Goal: Transaction & Acquisition: Purchase product/service

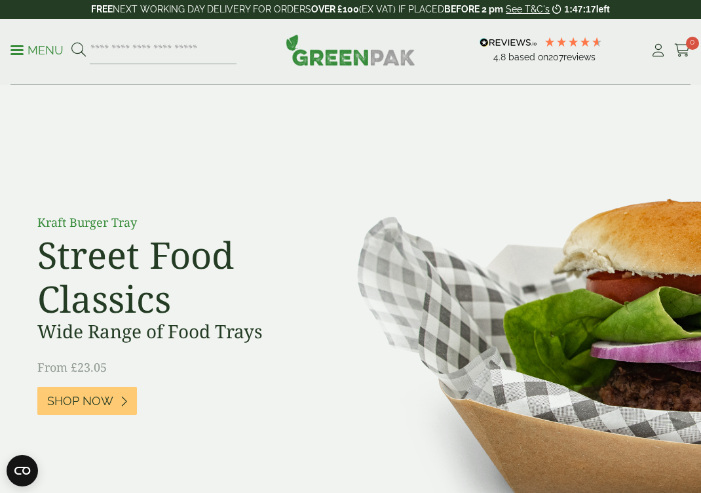
click at [41, 51] on p "Menu" at bounding box center [36, 51] width 53 height 16
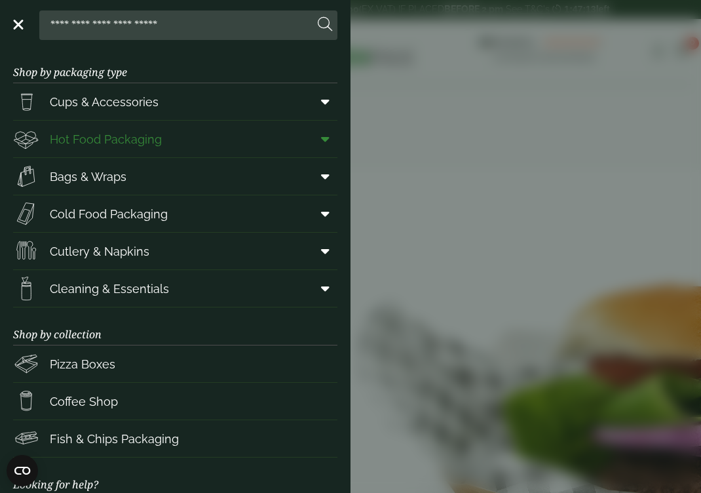
click at [134, 143] on span "Hot Food Packaging" at bounding box center [106, 139] width 112 height 18
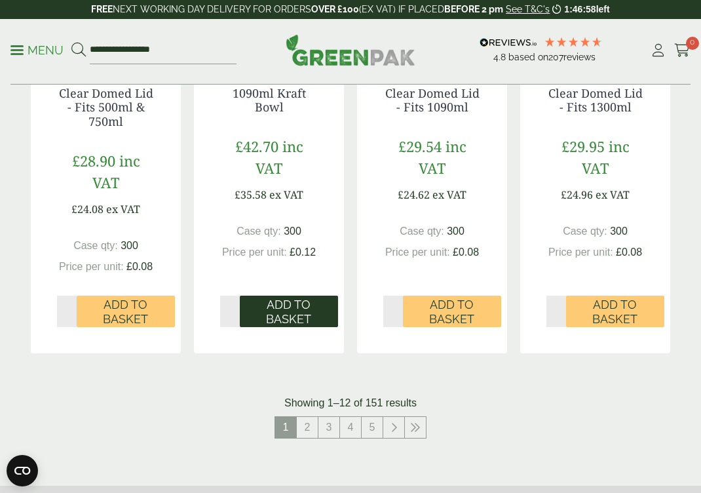
scroll to position [1531, 0]
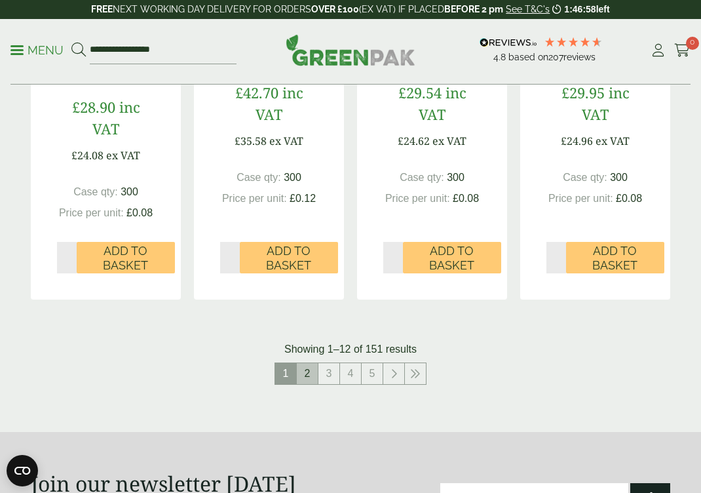
click at [306, 365] on link "2" at bounding box center [307, 373] width 21 height 21
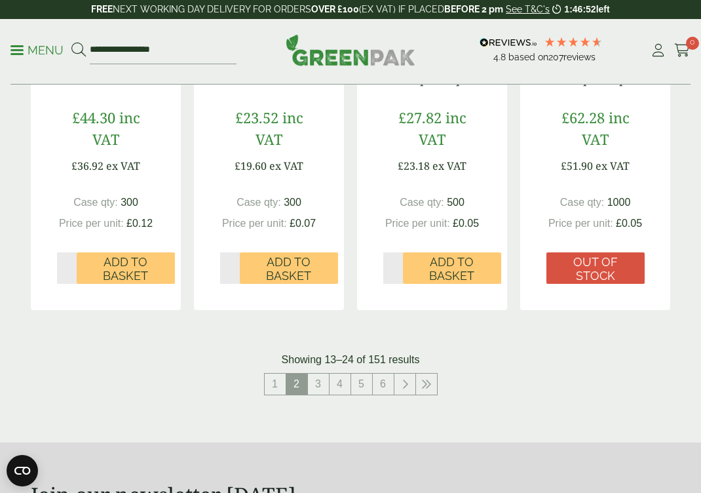
scroll to position [1534, 0]
click at [313, 377] on link "3" at bounding box center [318, 383] width 21 height 21
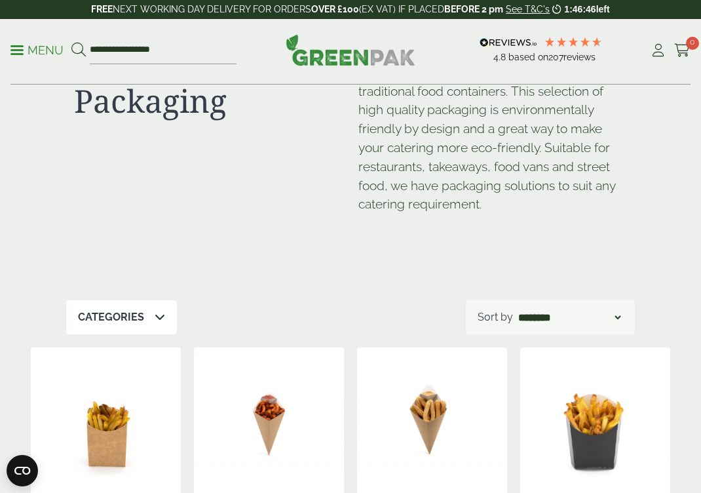
scroll to position [83, 0]
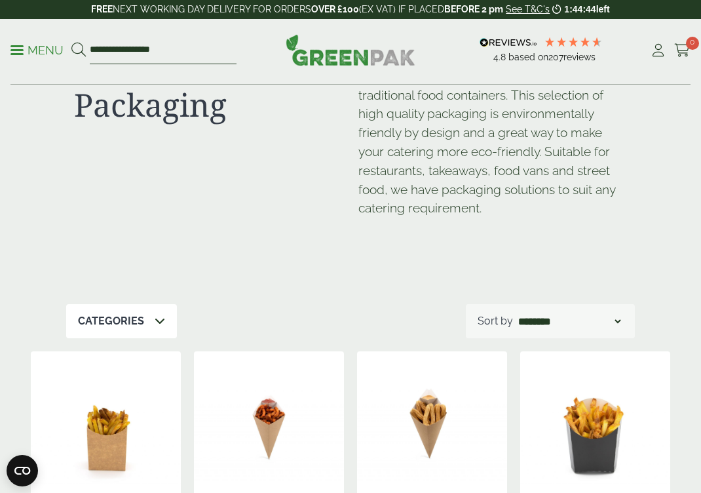
click at [141, 51] on input "**********" at bounding box center [163, 51] width 147 height 28
type input "******"
click at [78, 50] on button at bounding box center [78, 50] width 14 height 17
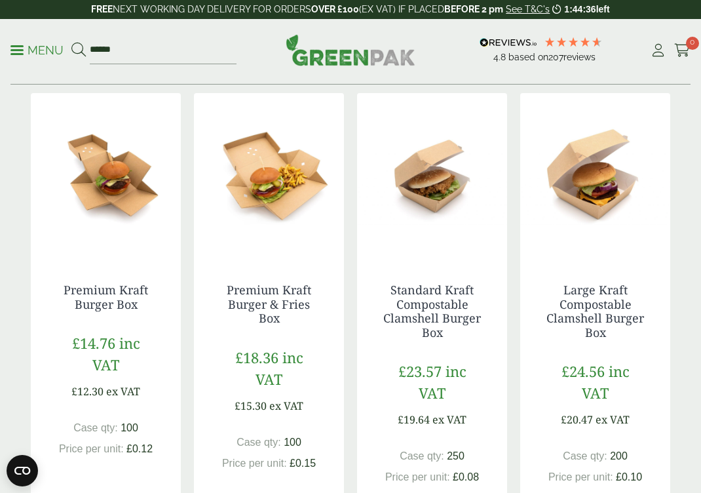
scroll to position [679, 0]
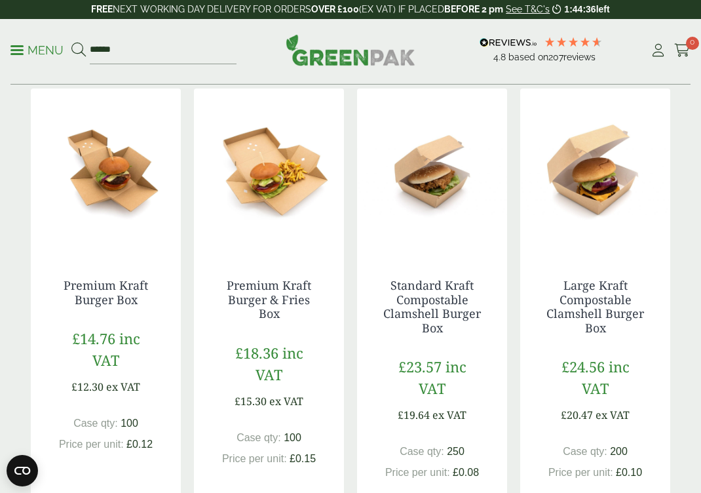
click at [109, 176] on img at bounding box center [106, 170] width 150 height 164
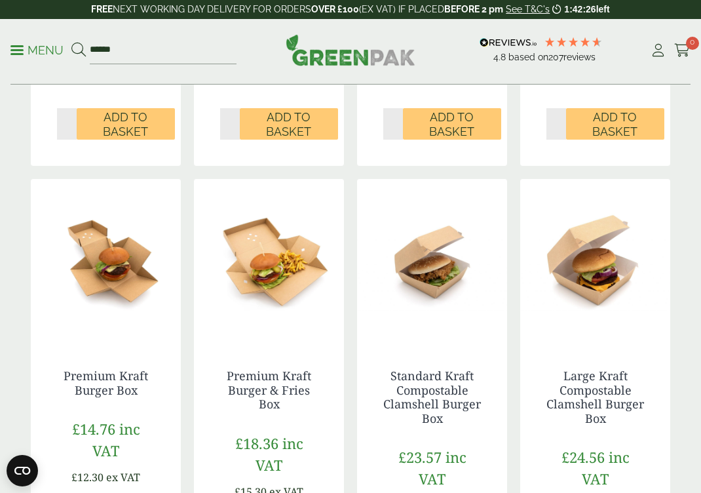
scroll to position [601, 0]
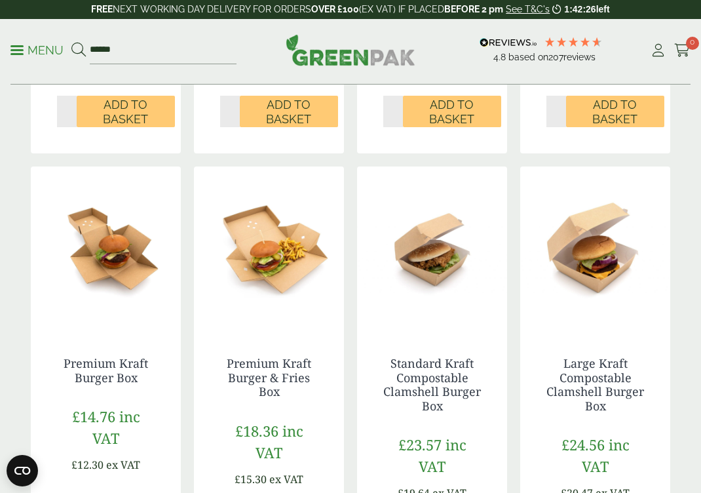
click at [117, 251] on img at bounding box center [106, 248] width 150 height 164
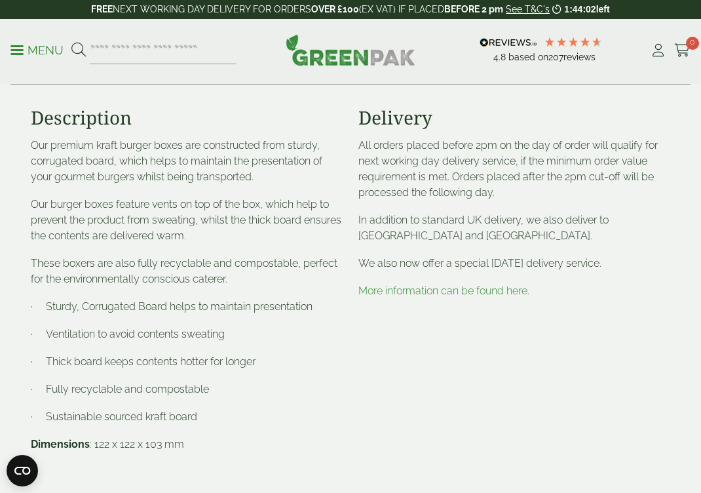
scroll to position [446, 0]
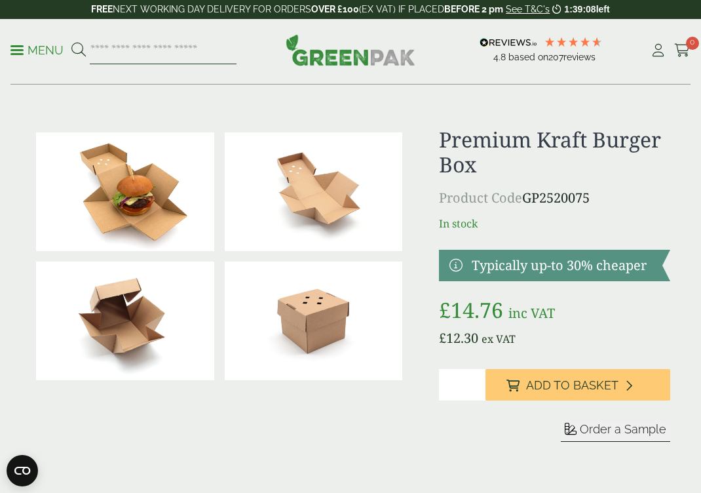
click at [132, 56] on input "search" at bounding box center [163, 51] width 147 height 28
type input "******"
click at [78, 50] on button at bounding box center [78, 50] width 14 height 17
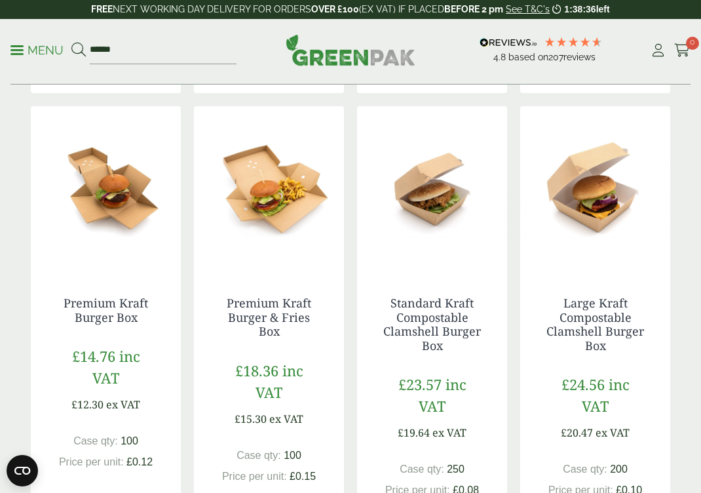
scroll to position [644, 0]
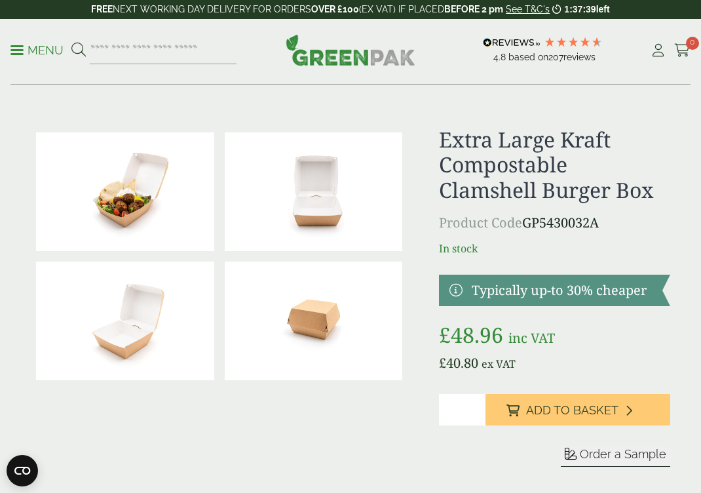
click at [134, 229] on img at bounding box center [125, 191] width 178 height 119
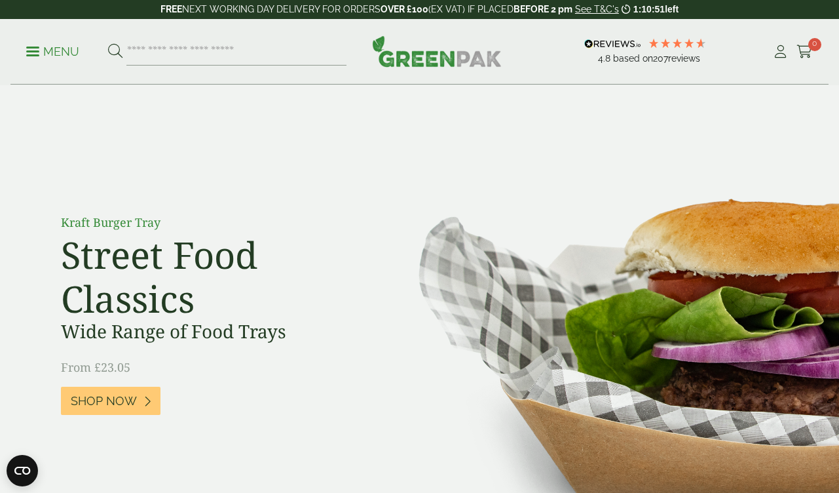
click at [57, 54] on p "Menu" at bounding box center [52, 52] width 53 height 16
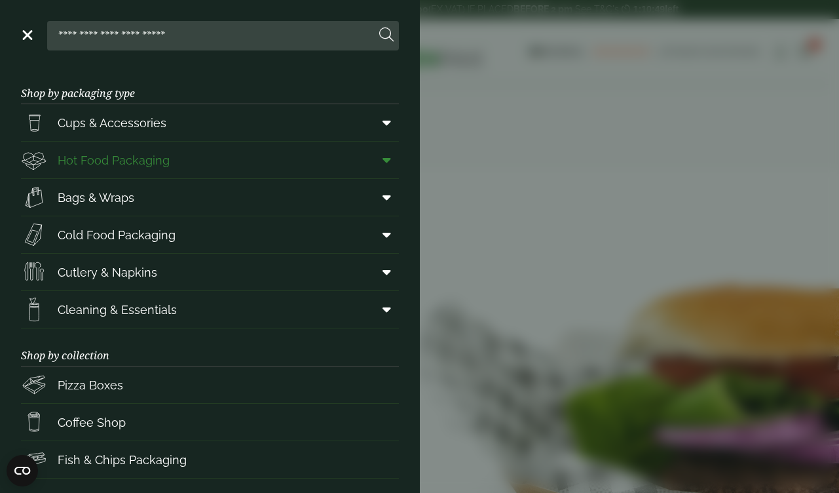
click at [87, 165] on span "Hot Food Packaging" at bounding box center [114, 160] width 112 height 18
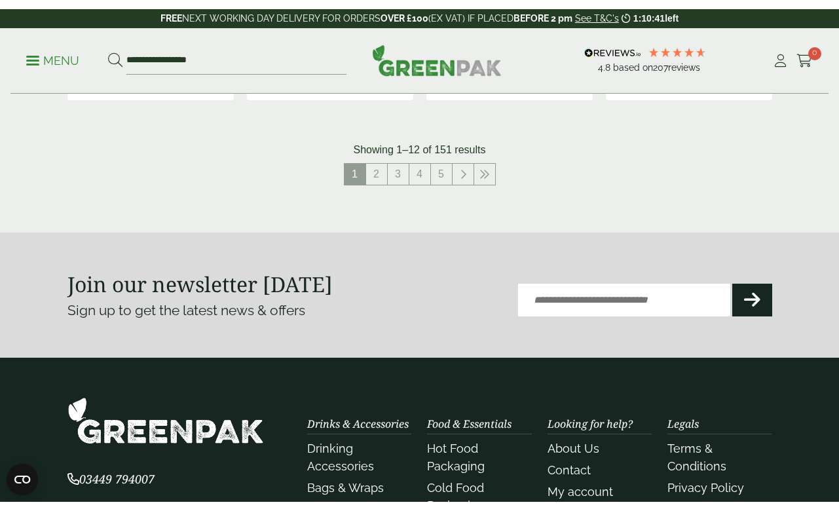
scroll to position [1644, 0]
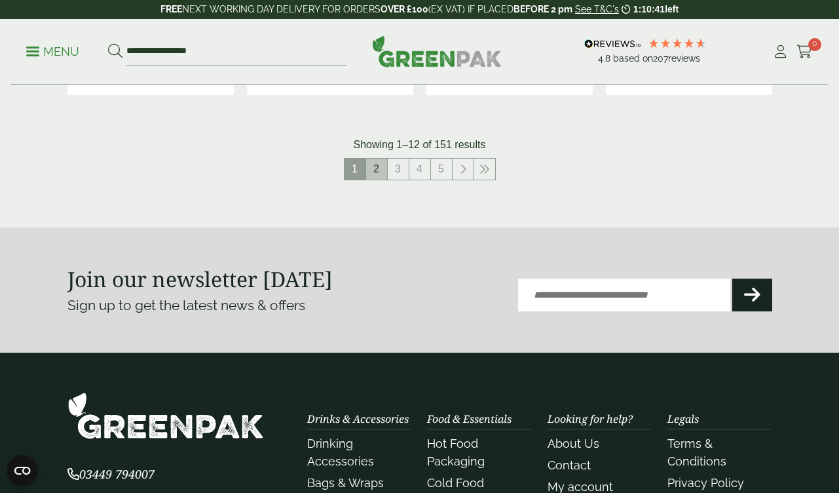
click at [379, 164] on link "2" at bounding box center [376, 169] width 21 height 21
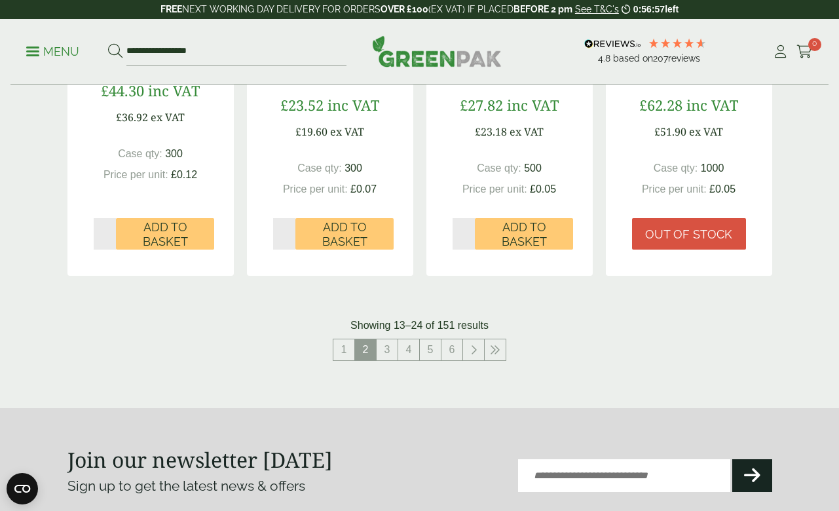
scroll to position [1491, 0]
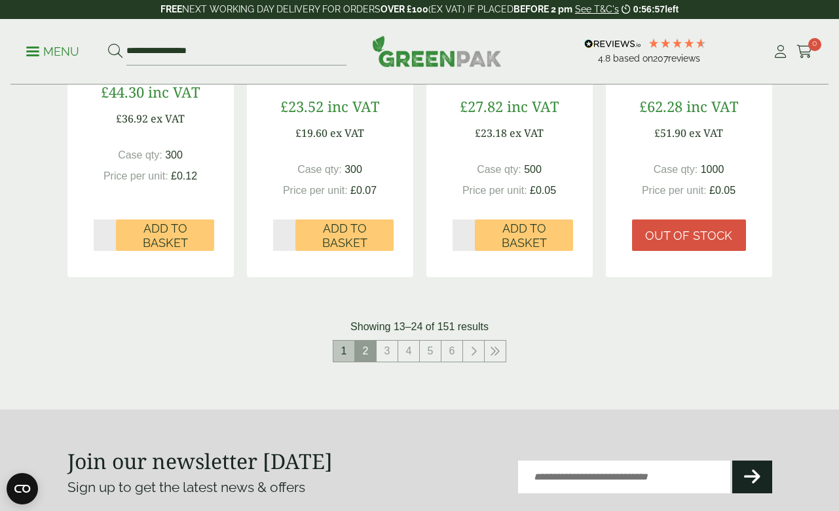
click at [343, 345] on link "1" at bounding box center [343, 351] width 21 height 21
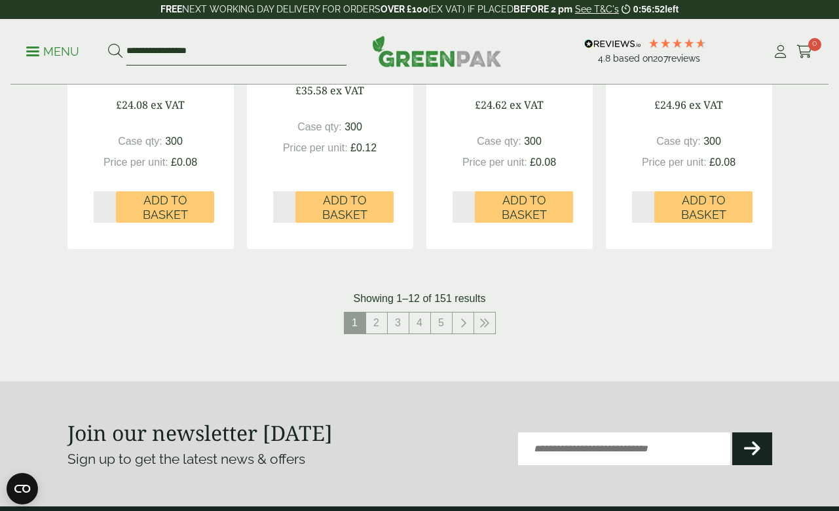
click at [160, 52] on input "**********" at bounding box center [236, 52] width 220 height 28
type input "******"
click at [115, 51] on button at bounding box center [115, 51] width 14 height 17
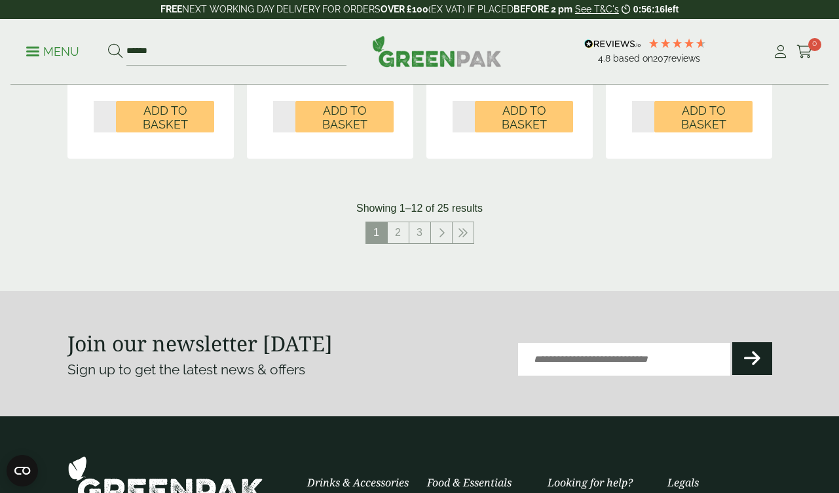
scroll to position [1513, 0]
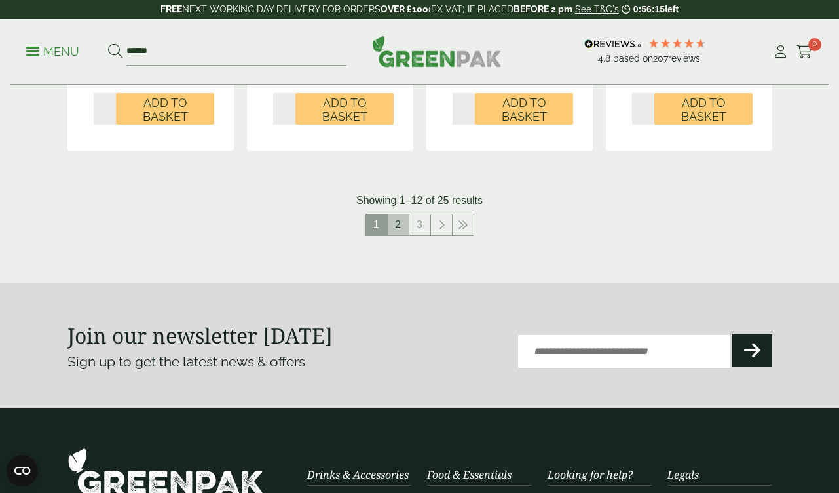
click at [398, 219] on link "2" at bounding box center [398, 224] width 21 height 21
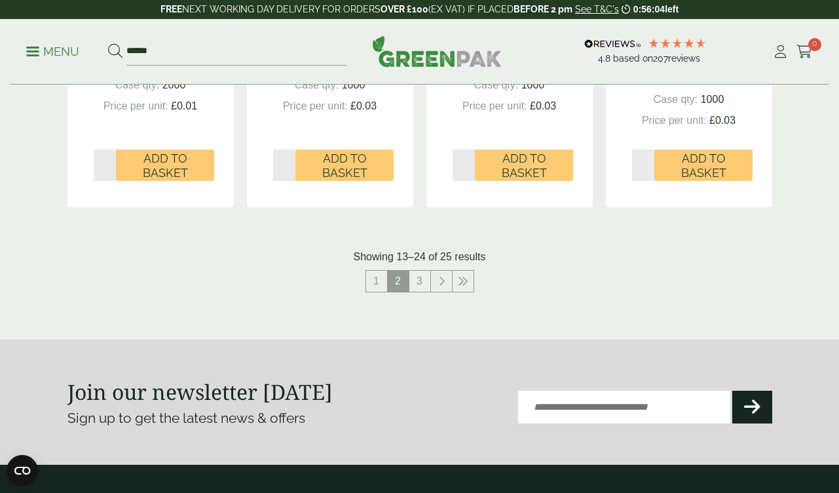
scroll to position [1407, 0]
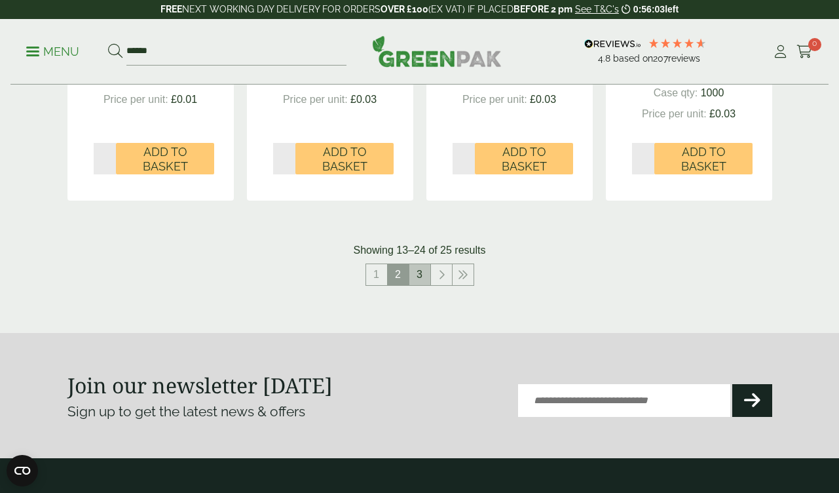
click at [421, 267] on link "3" at bounding box center [419, 274] width 21 height 21
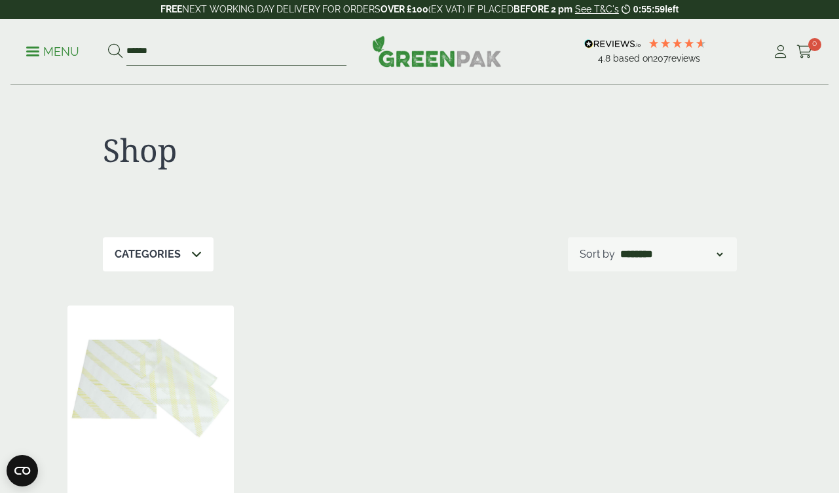
click at [136, 52] on input "******" at bounding box center [236, 52] width 220 height 28
click at [54, 48] on p "Menu" at bounding box center [52, 52] width 53 height 16
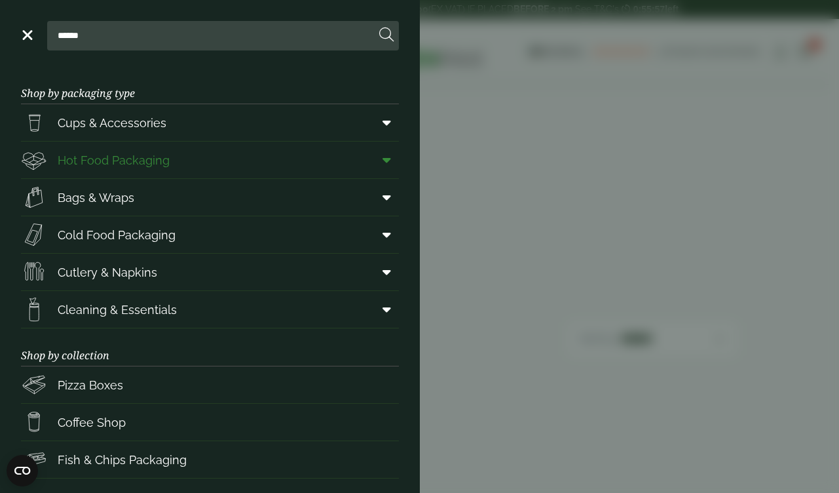
click at [109, 161] on span "Hot Food Packaging" at bounding box center [114, 160] width 112 height 18
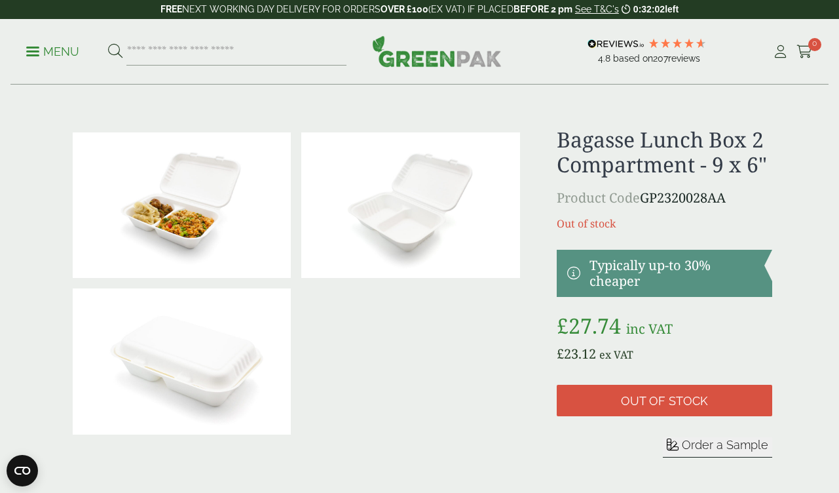
click at [229, 248] on img at bounding box center [182, 204] width 219 height 145
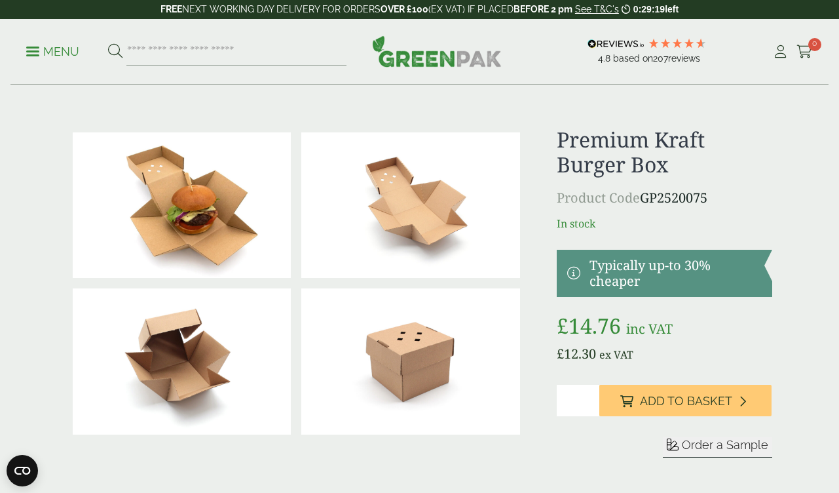
drag, startPoint x: 715, startPoint y: 195, endPoint x: 644, endPoint y: 199, distance: 70.8
click at [644, 199] on p "Product Code GP2520075" at bounding box center [665, 198] width 216 height 20
copy p "GP2520075"
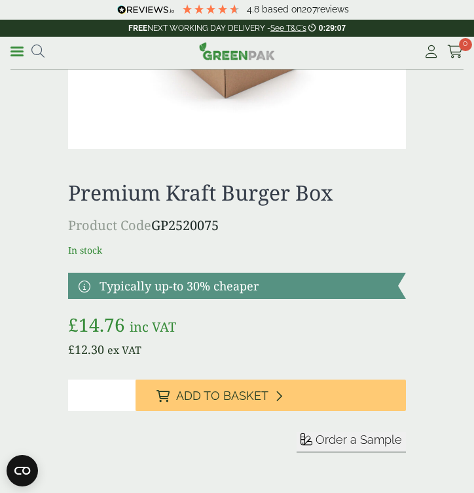
scroll to position [833, 0]
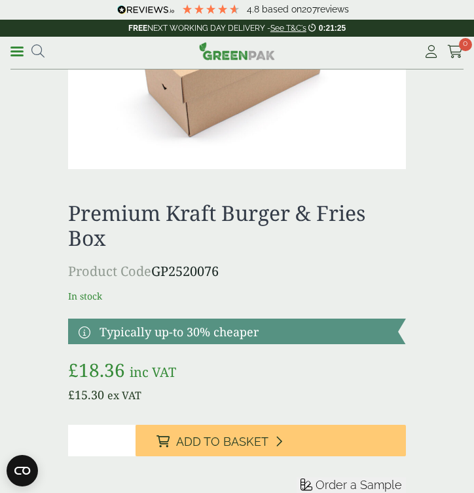
scroll to position [810, 0]
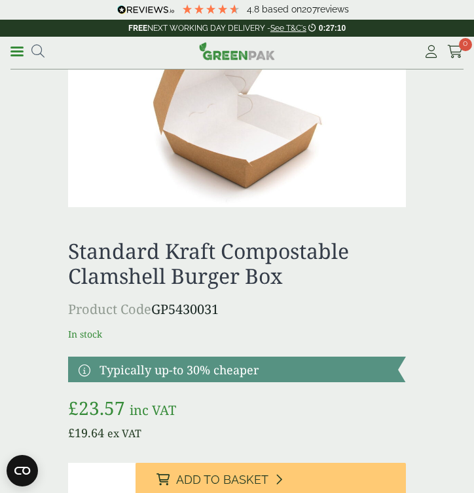
scroll to position [539, 0]
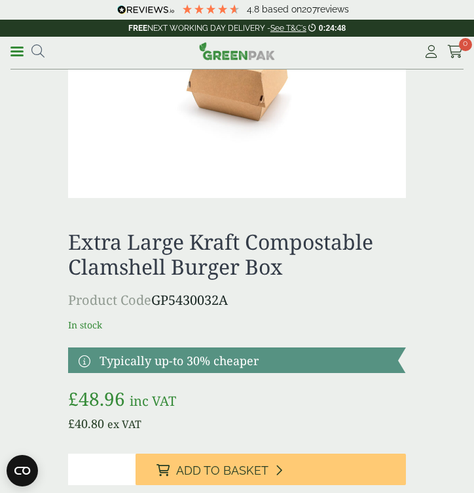
scroll to position [816, 0]
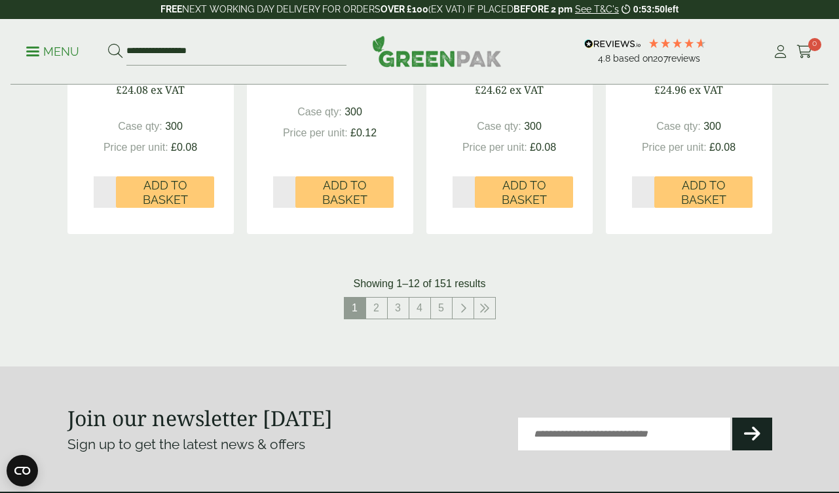
scroll to position [1519, 0]
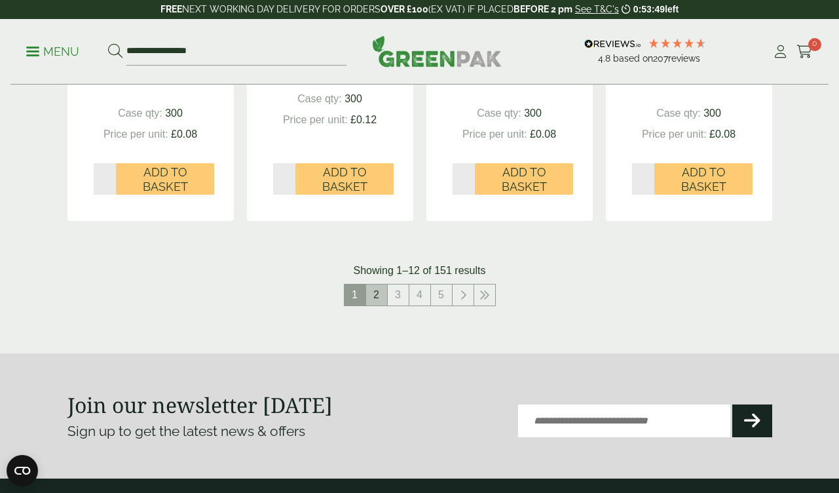
click at [369, 288] on link "2" at bounding box center [376, 294] width 21 height 21
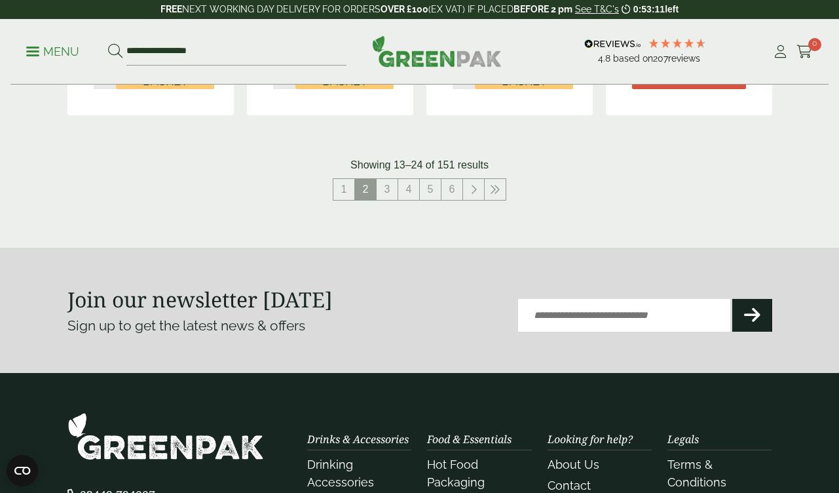
scroll to position [1701, 0]
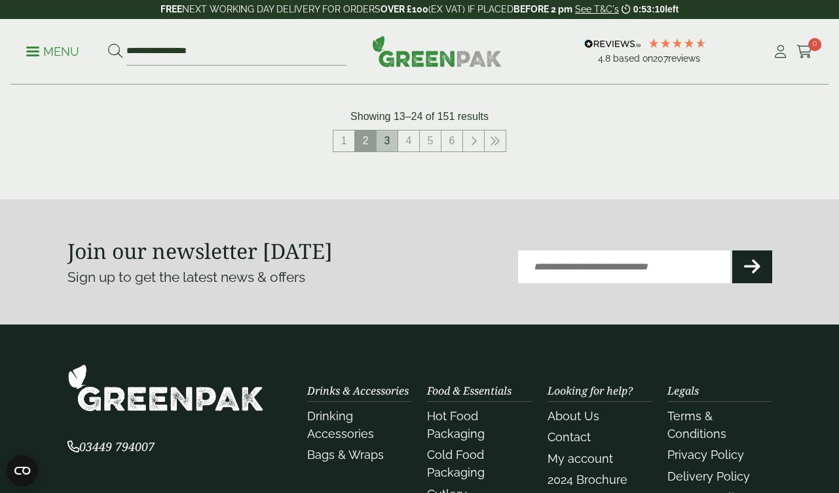
click at [389, 130] on link "3" at bounding box center [387, 140] width 21 height 21
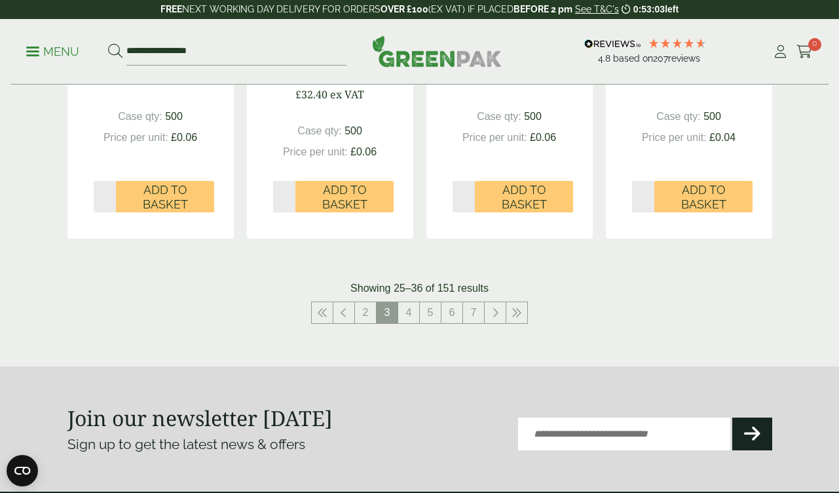
scroll to position [1542, 0]
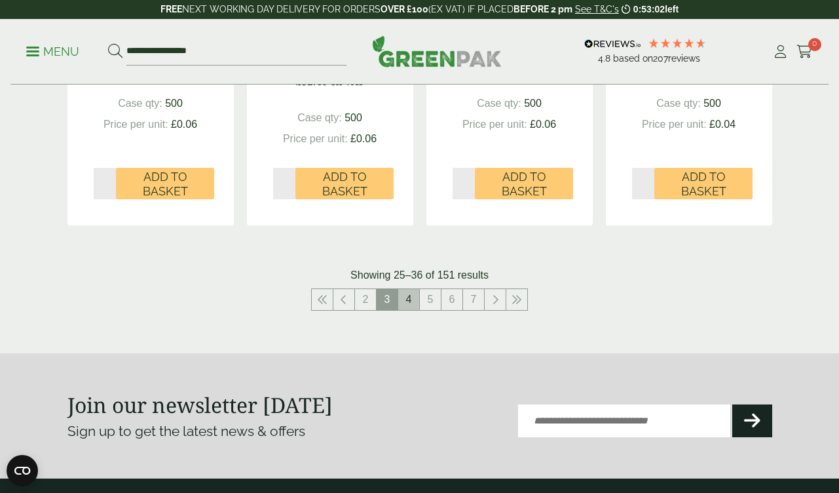
click at [409, 296] on link "4" at bounding box center [408, 299] width 21 height 21
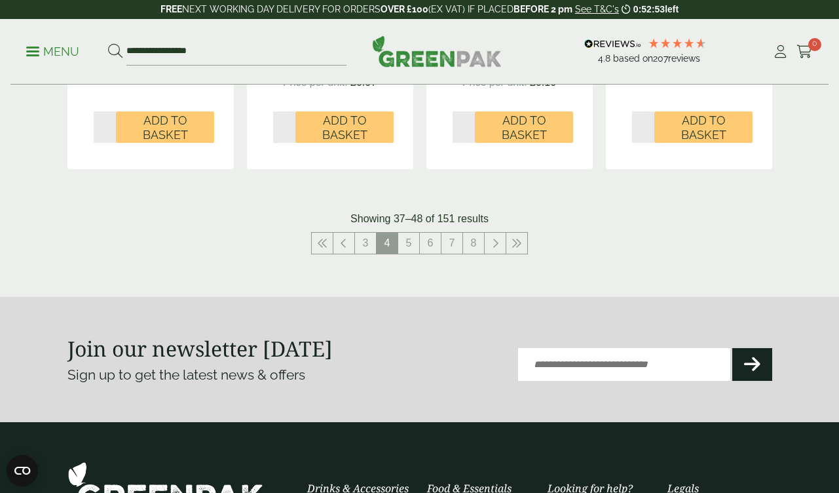
scroll to position [1611, 0]
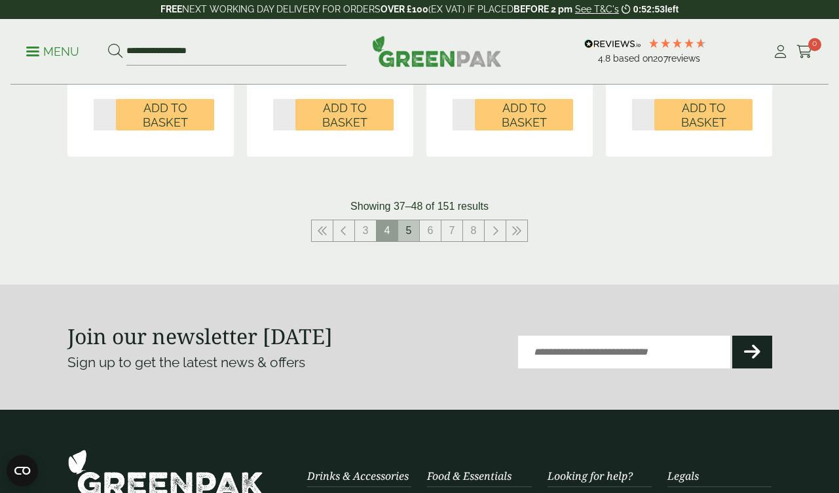
click at [409, 220] on link "5" at bounding box center [408, 230] width 21 height 21
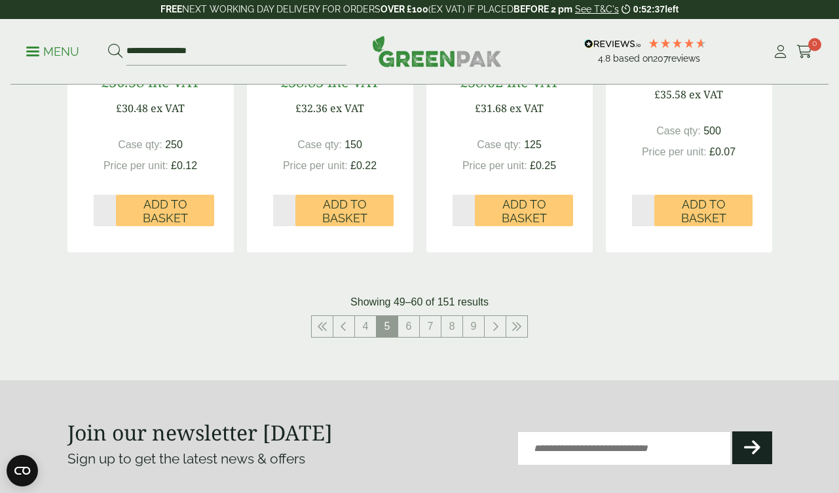
scroll to position [1534, 0]
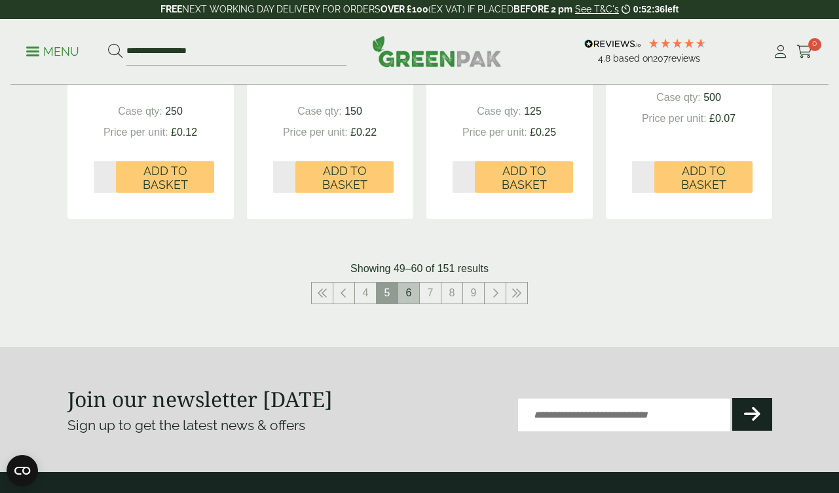
click at [410, 288] on link "6" at bounding box center [408, 292] width 21 height 21
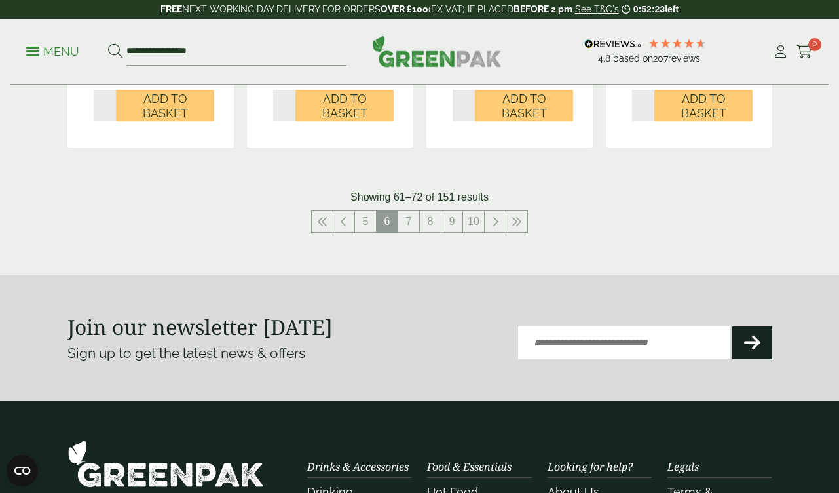
scroll to position [1643, 0]
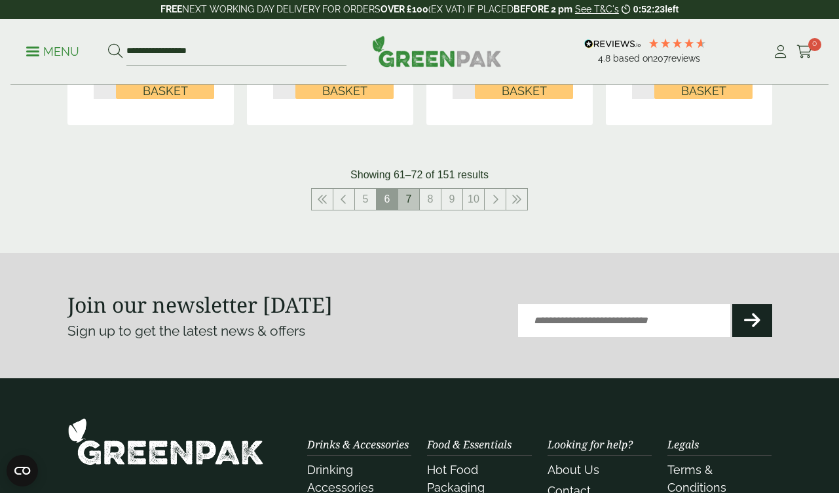
click at [408, 189] on link "7" at bounding box center [408, 199] width 21 height 21
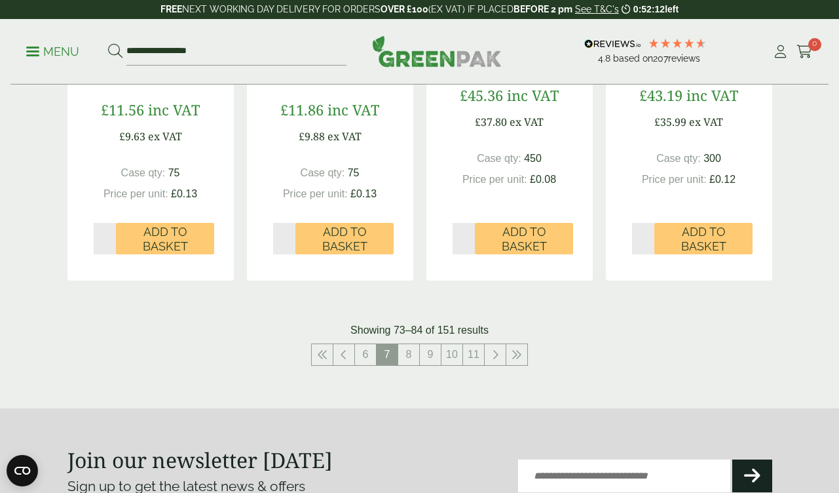
scroll to position [1554, 0]
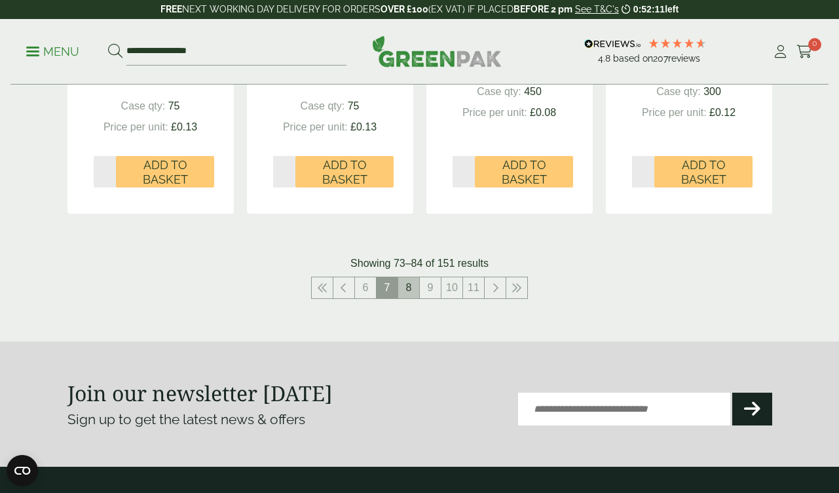
click at [412, 277] on link "8" at bounding box center [408, 287] width 21 height 21
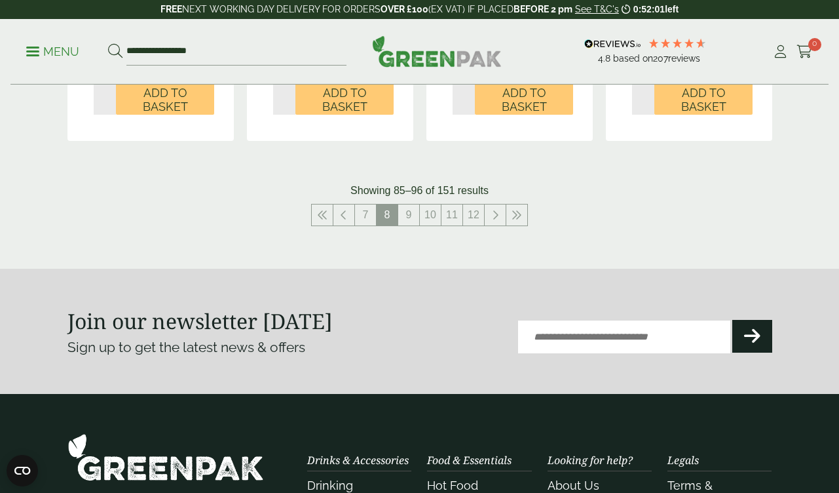
scroll to position [1641, 0]
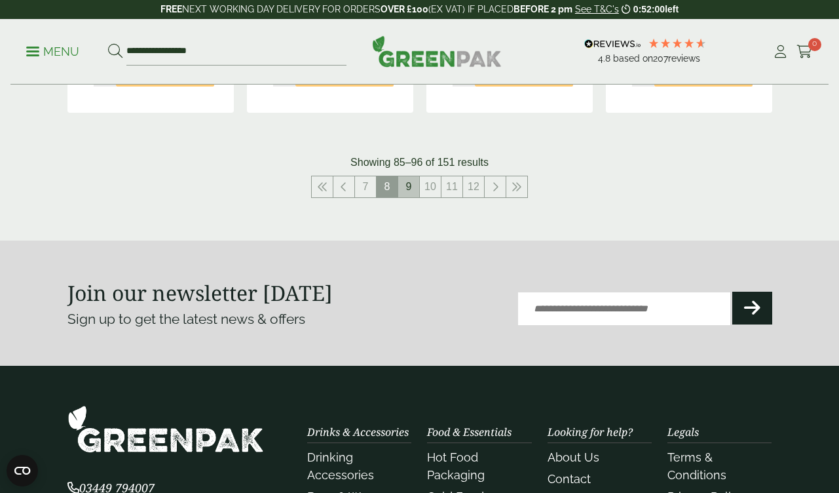
click at [409, 176] on link "9" at bounding box center [408, 186] width 21 height 21
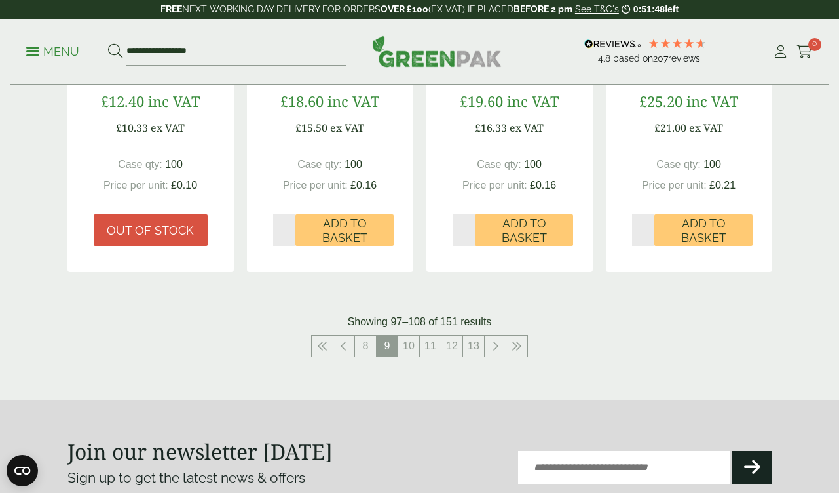
scroll to position [1481, 0]
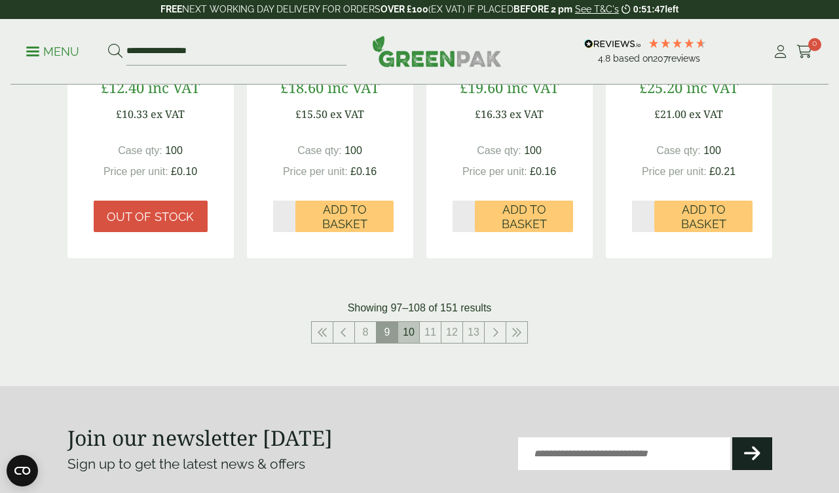
click at [408, 326] on link "10" at bounding box center [408, 332] width 21 height 21
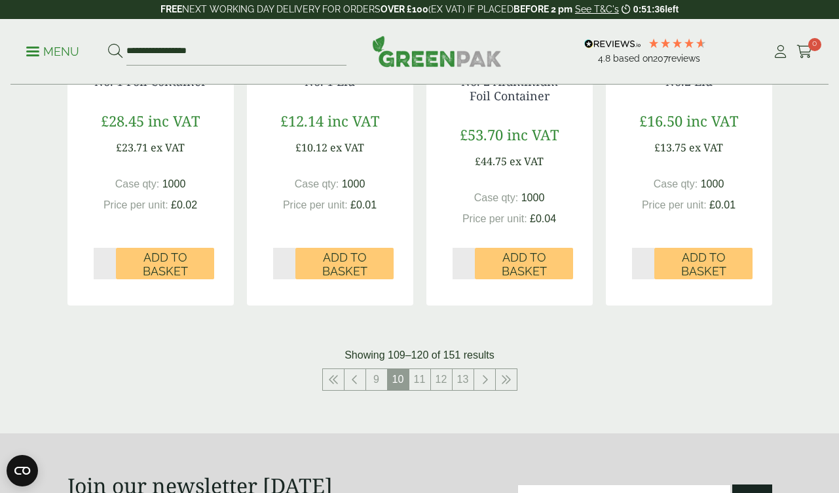
scroll to position [1449, 0]
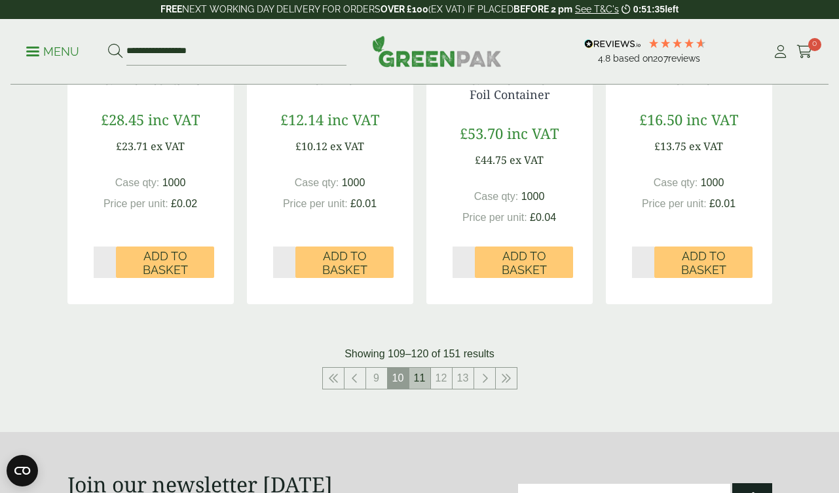
click at [419, 379] on link "11" at bounding box center [419, 378] width 21 height 21
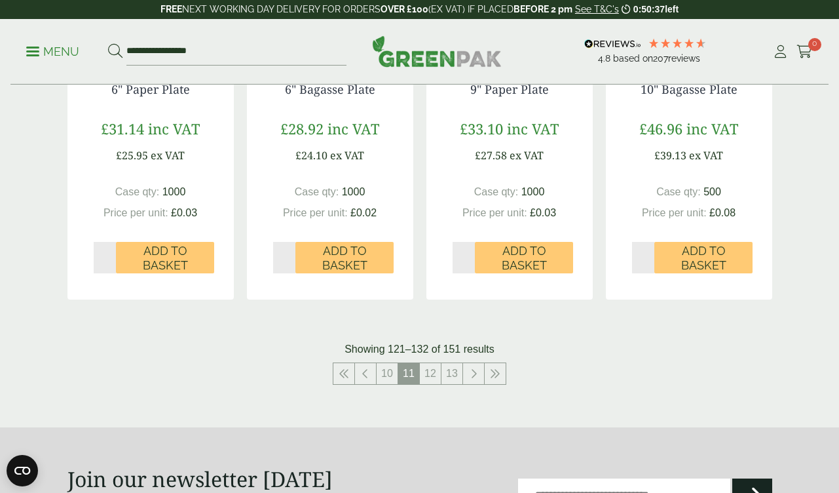
scroll to position [1447, 0]
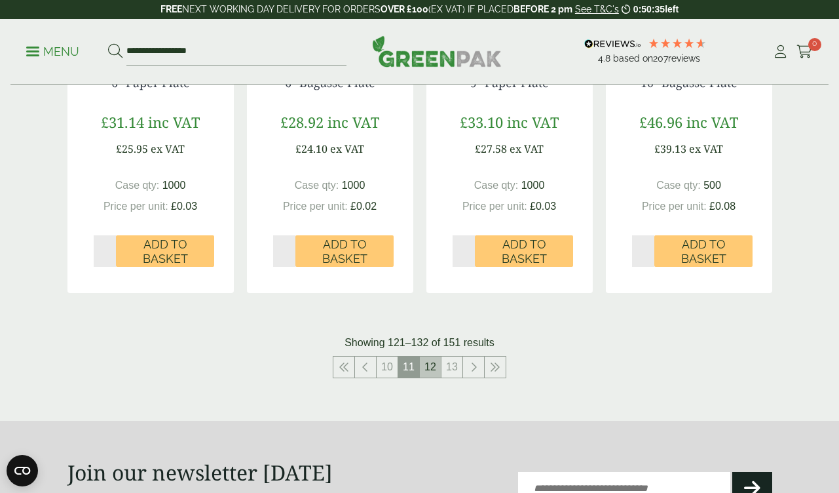
click at [428, 362] on link "12" at bounding box center [430, 366] width 21 height 21
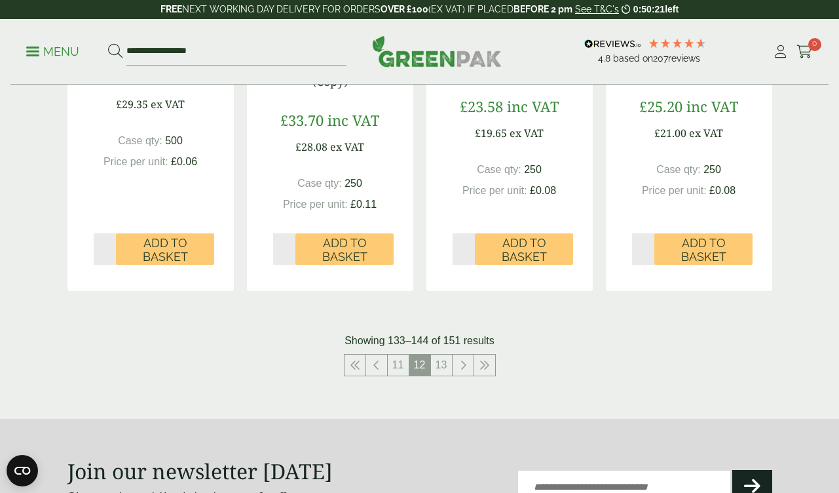
scroll to position [1503, 0]
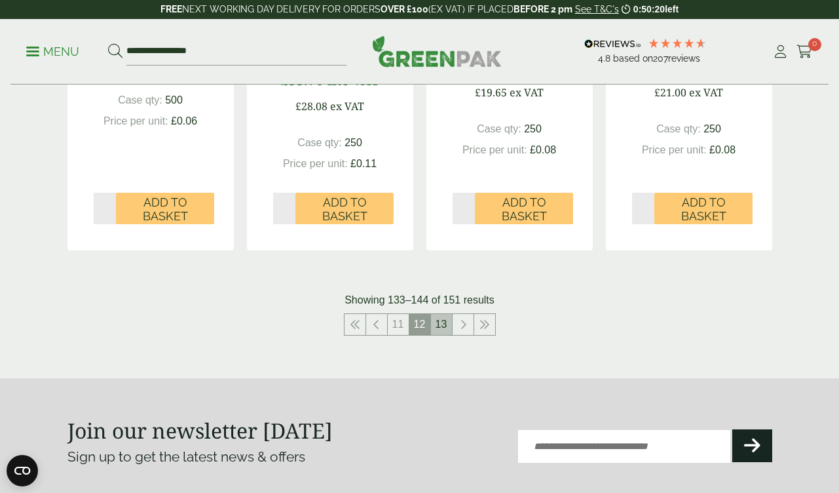
click at [444, 324] on link "13" at bounding box center [441, 324] width 21 height 21
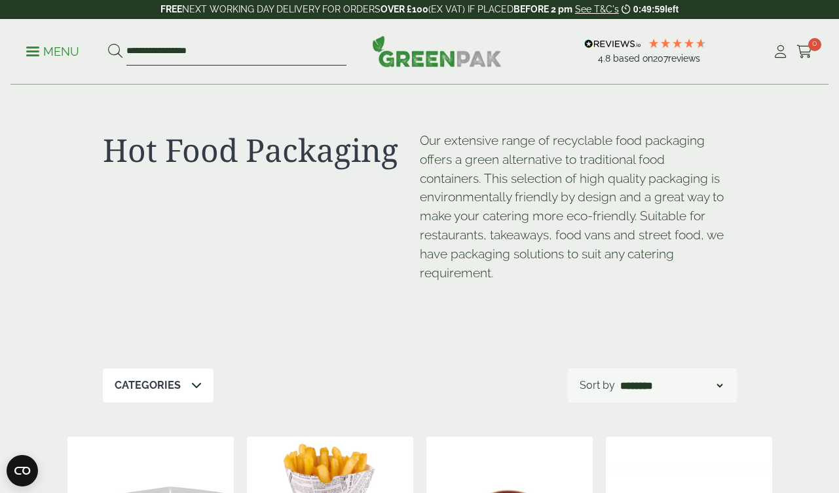
click at [219, 39] on input "**********" at bounding box center [236, 52] width 220 height 28
type input "*******"
click at [115, 51] on button at bounding box center [115, 51] width 14 height 17
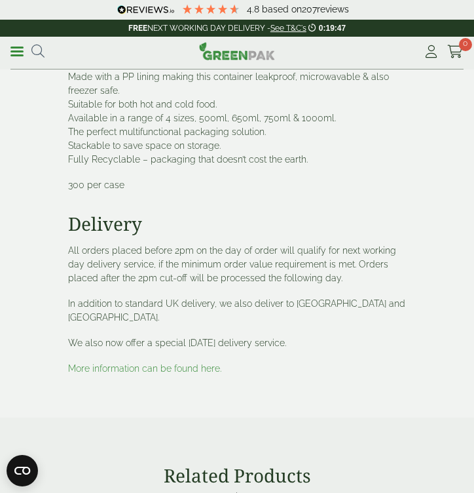
scroll to position [1641, 0]
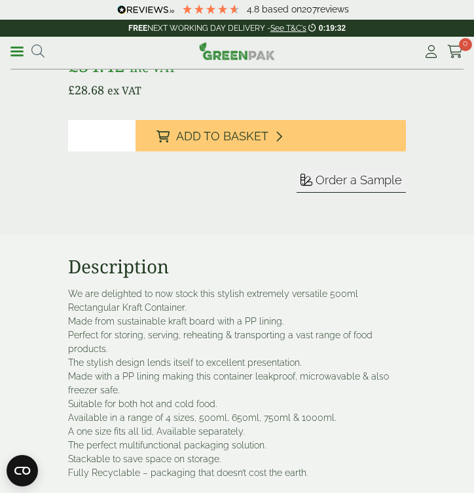
scroll to position [1317, 0]
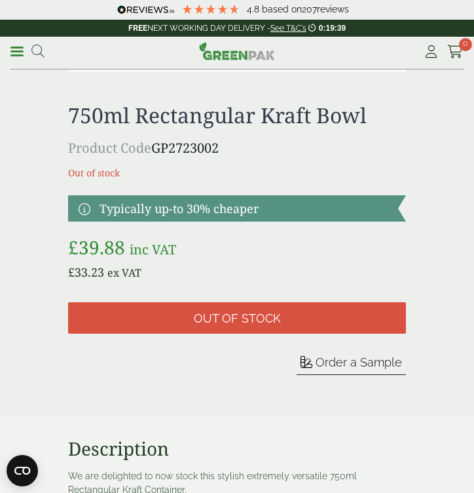
scroll to position [1151, 0]
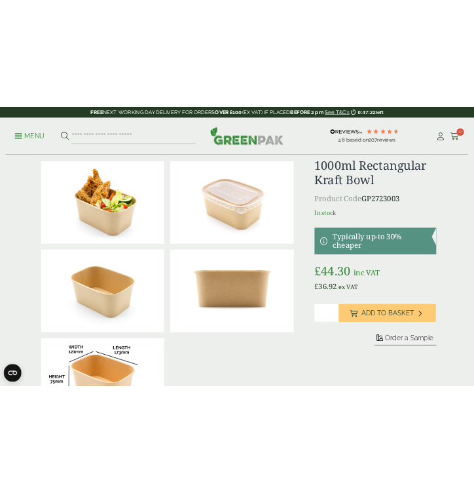
scroll to position [31, 0]
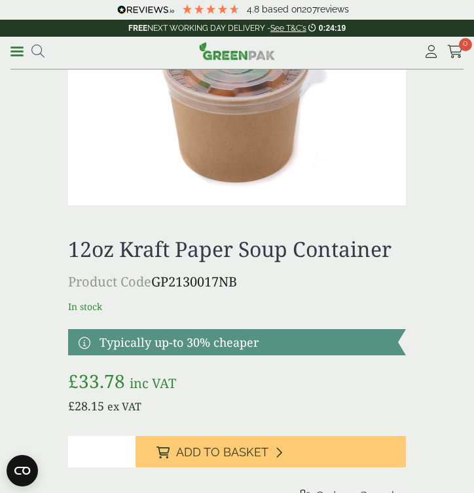
scroll to position [1034, 0]
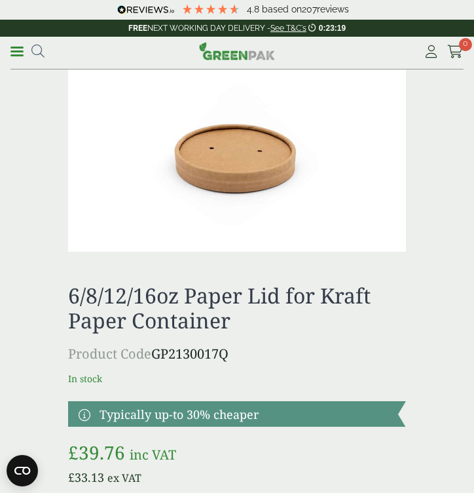
scroll to position [50, 0]
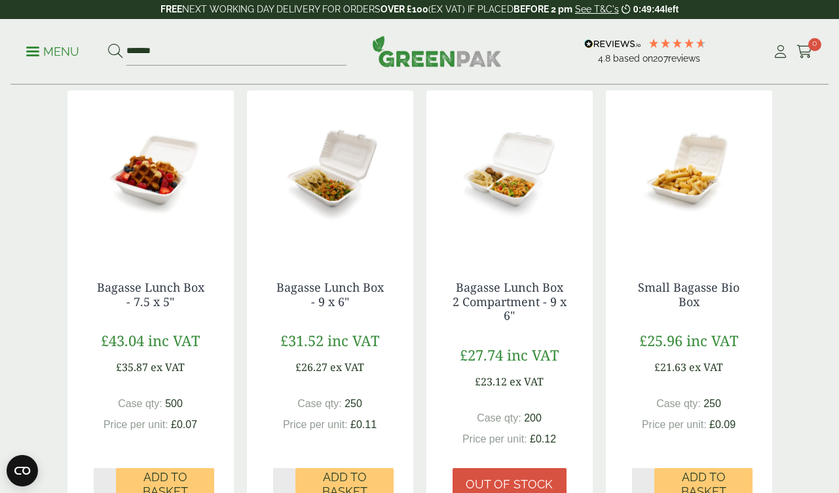
scroll to position [1045, 0]
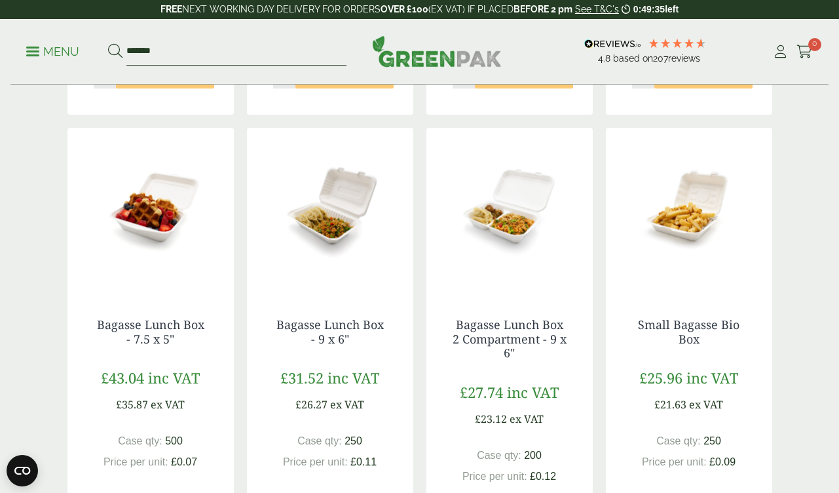
click at [205, 51] on input "*******" at bounding box center [236, 52] width 220 height 28
paste input "****"
type input "**********"
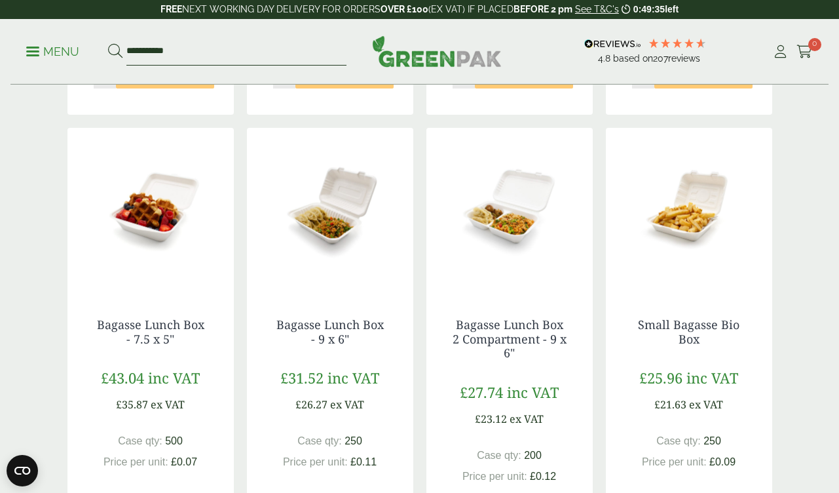
click at [115, 51] on button at bounding box center [115, 51] width 14 height 17
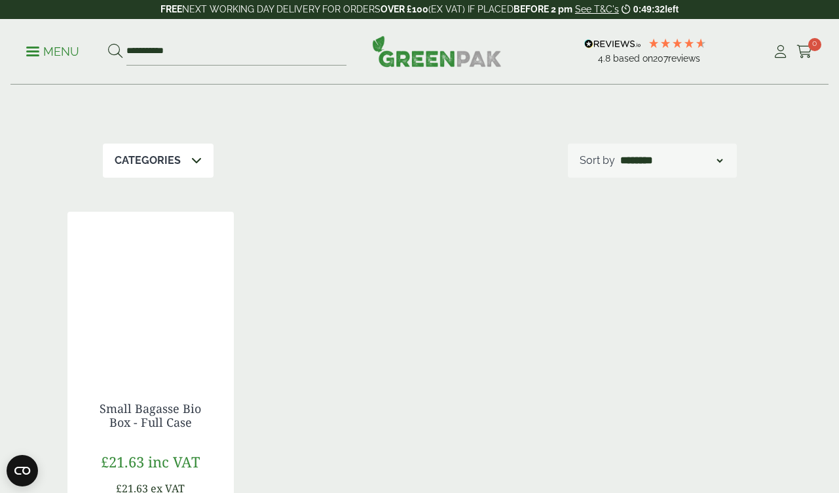
scroll to position [100, 0]
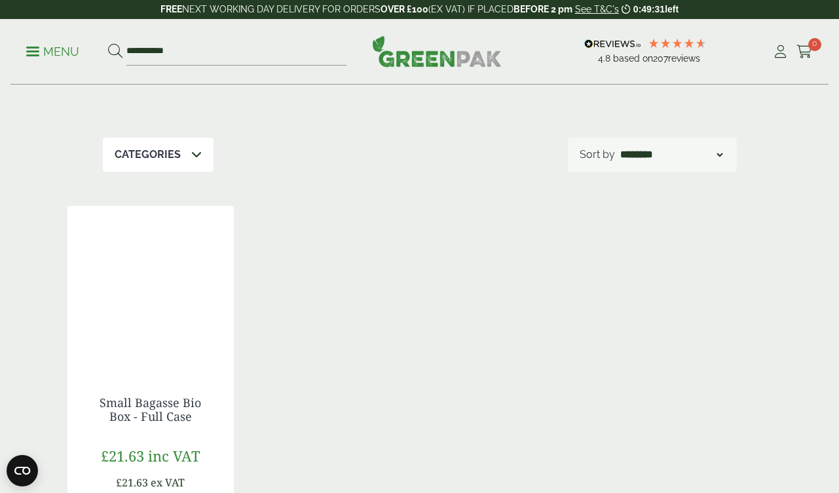
click at [164, 259] on div at bounding box center [150, 288] width 166 height 164
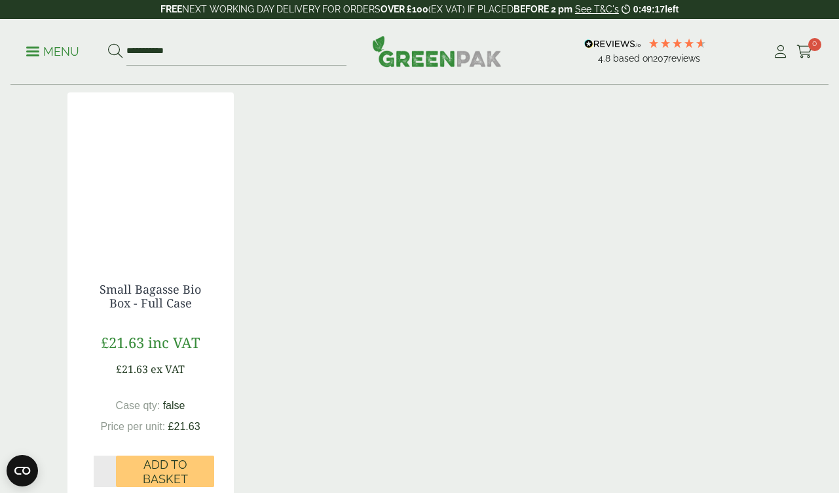
scroll to position [216, 0]
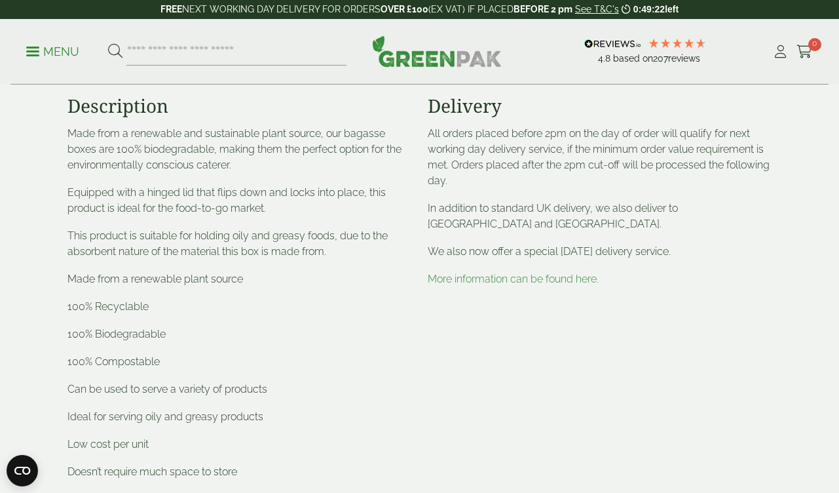
scroll to position [333, 0]
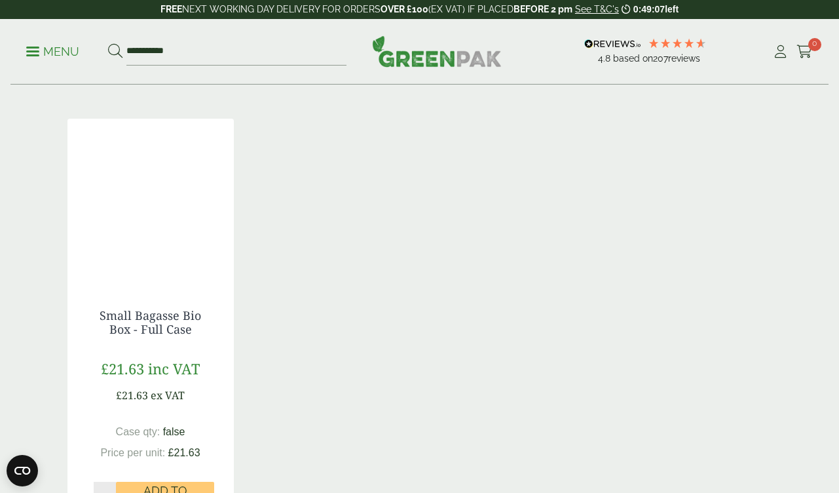
scroll to position [187, 0]
click at [221, 51] on input "**********" at bounding box center [236, 52] width 220 height 28
type input "**********"
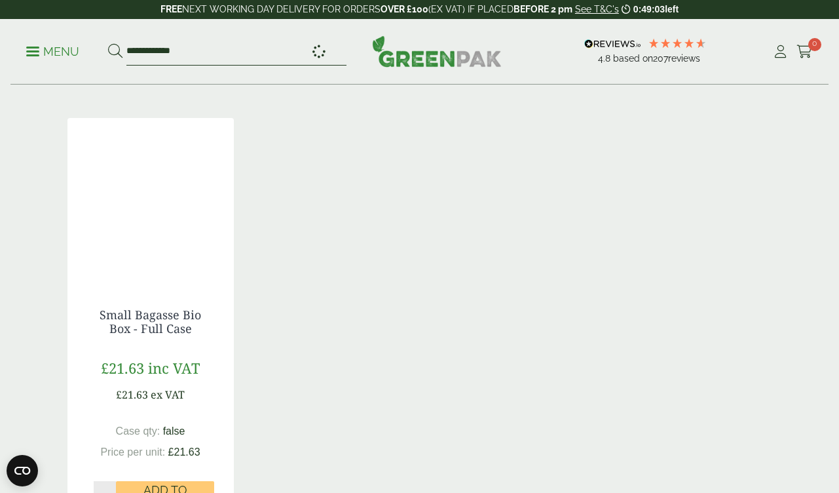
click at [115, 51] on button at bounding box center [115, 51] width 14 height 17
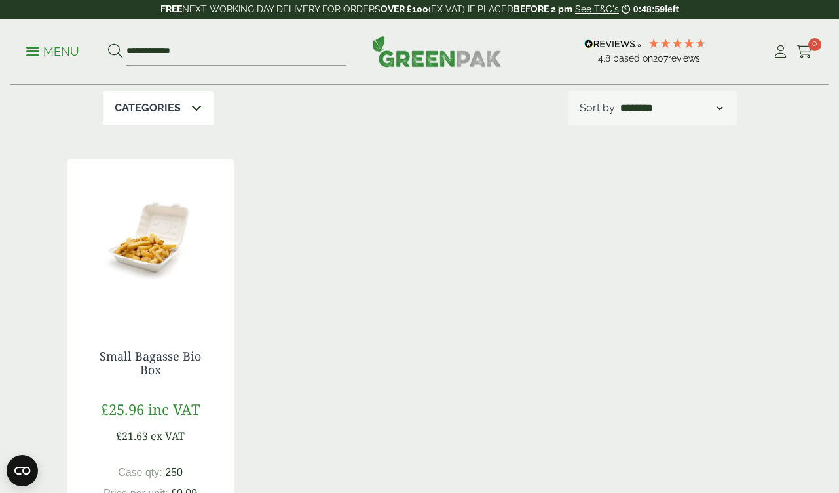
scroll to position [204, 0]
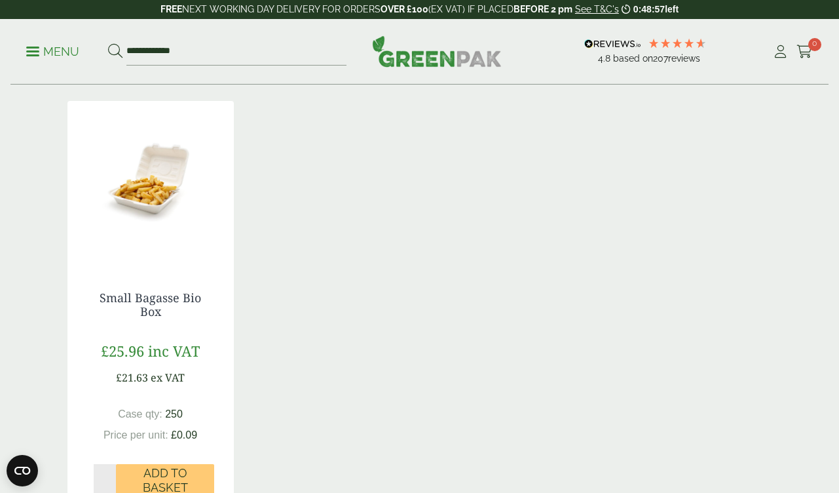
click at [159, 168] on img at bounding box center [150, 183] width 166 height 164
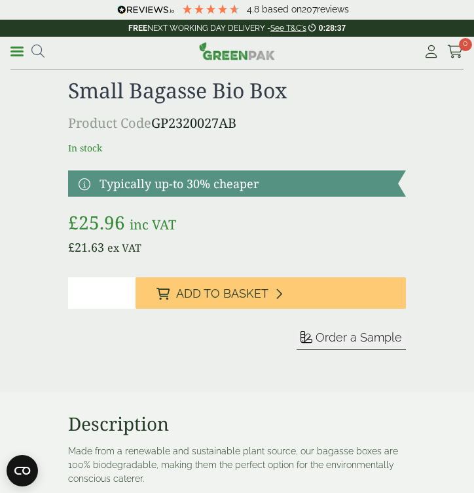
scroll to position [720, 0]
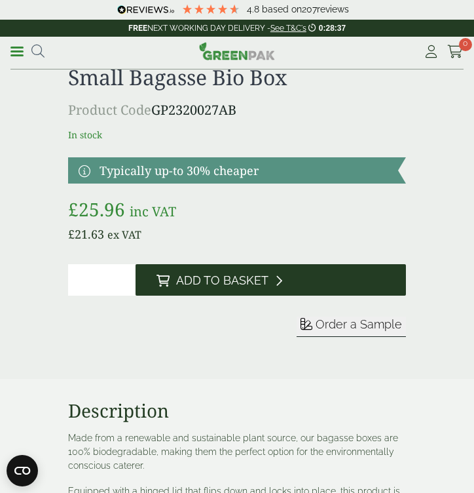
click at [268, 278] on button "Add to Basket" at bounding box center [271, 279] width 271 height 31
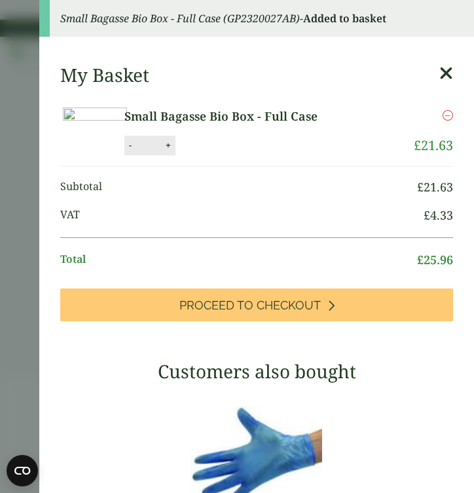
click at [26, 91] on aside "Small Bagasse Bio Box - Full Case (GP2320027AB) - Added to basket My Basket Sma…" at bounding box center [237, 246] width 474 height 493
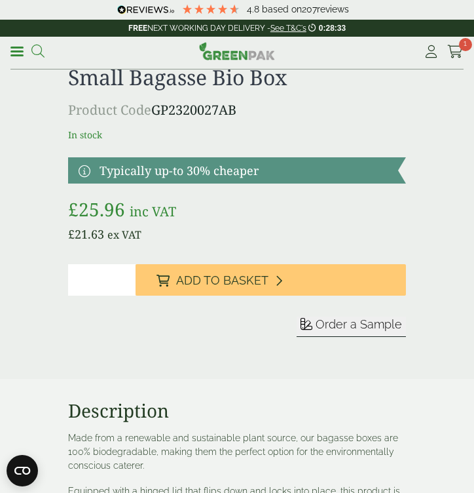
click at [34, 49] on icon at bounding box center [37, 51] width 13 height 13
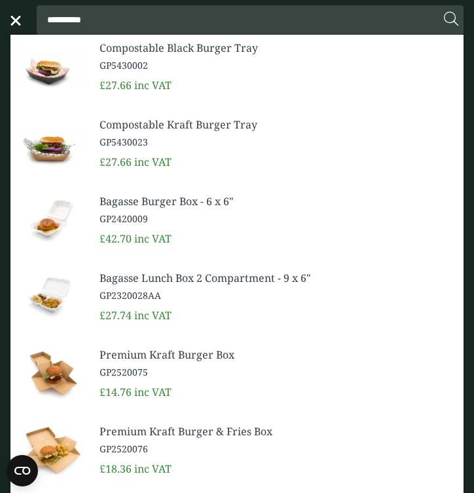
type input "**********"
click at [451, 20] on button at bounding box center [451, 19] width 14 height 17
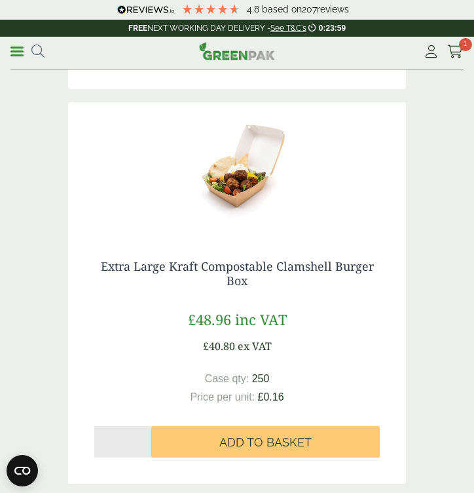
scroll to position [2334, 0]
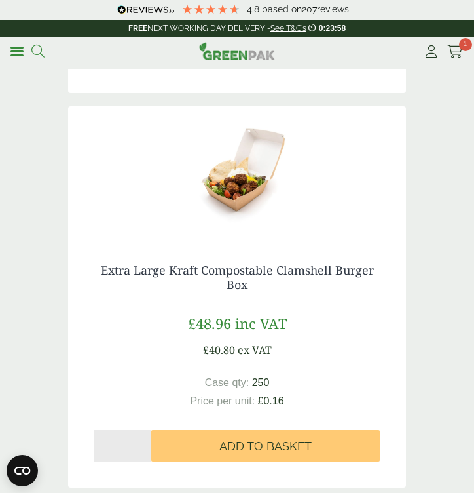
click at [33, 50] on icon at bounding box center [37, 51] width 13 height 13
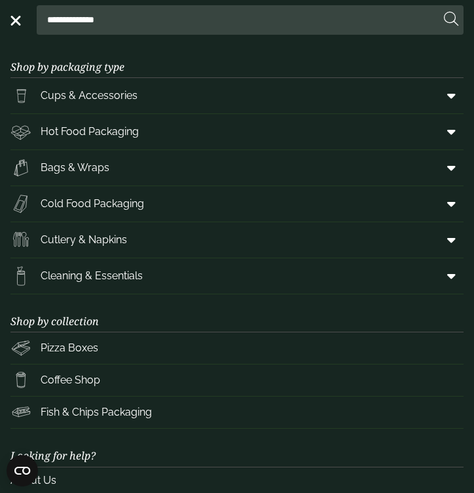
type input "**********"
click at [451, 20] on button at bounding box center [451, 19] width 14 height 17
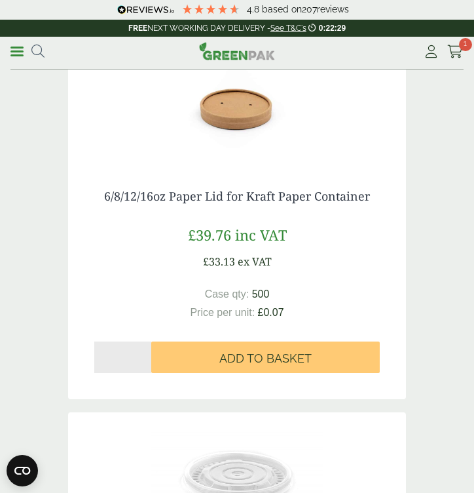
scroll to position [1650, 0]
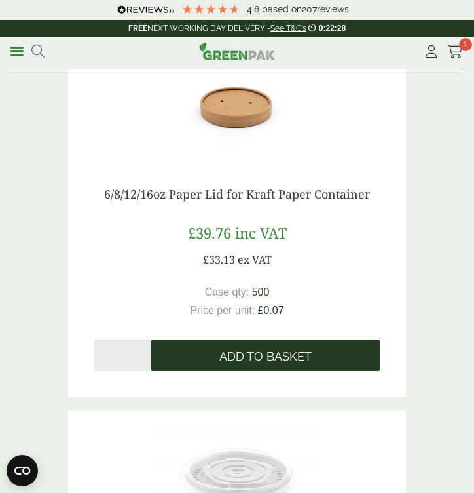
click at [314, 354] on button "Add to Basket" at bounding box center [265, 354] width 229 height 31
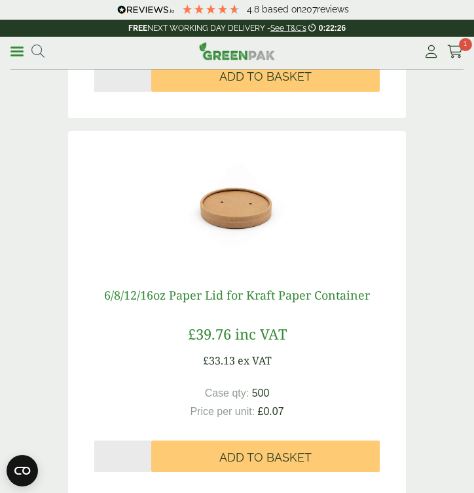
scroll to position [1529, 0]
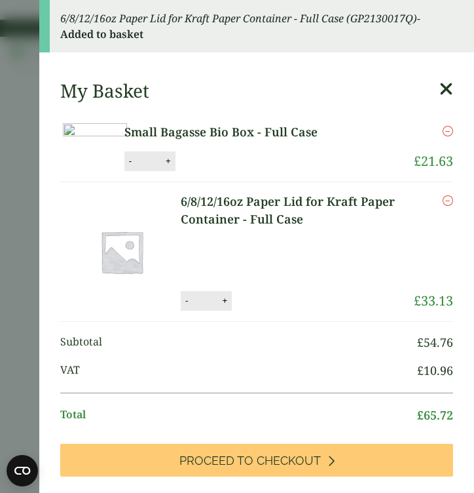
click at [16, 201] on aside "6/8/12/16oz Paper Lid for Kraft Paper Container - Full Case (GP2130017Q) - Adde…" at bounding box center [237, 246] width 474 height 493
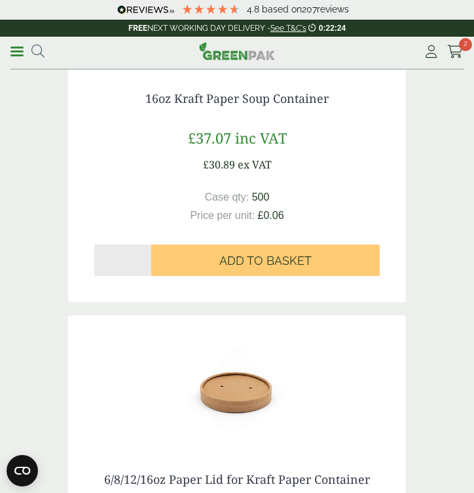
scroll to position [1335, 0]
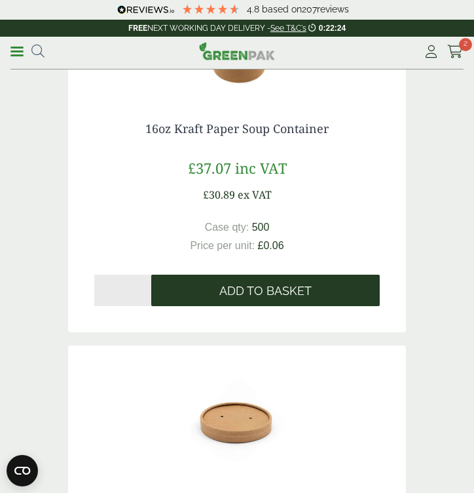
click at [231, 280] on button "Add to Basket" at bounding box center [265, 290] width 229 height 31
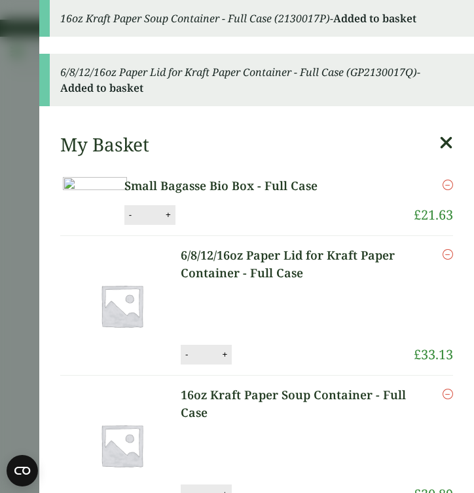
click at [28, 105] on aside "16oz Kraft Paper Soup Container - Full Case (2130017P) - Added to basket 6/8/12…" at bounding box center [237, 246] width 474 height 493
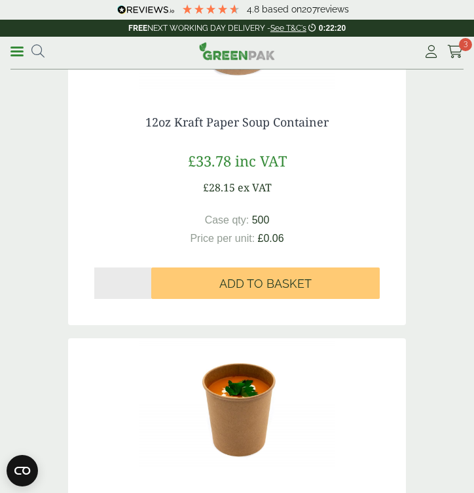
scroll to position [921, 0]
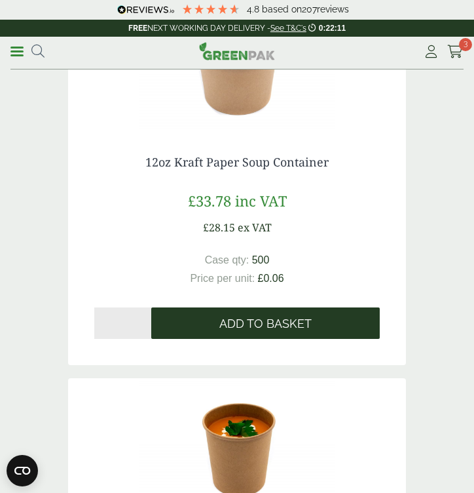
click at [292, 325] on span "Add to Basket" at bounding box center [265, 323] width 92 height 14
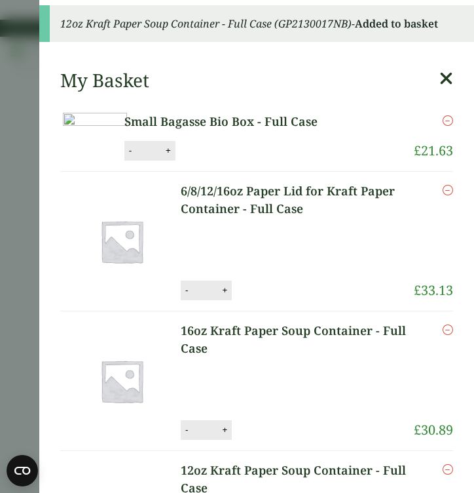
scroll to position [105, 0]
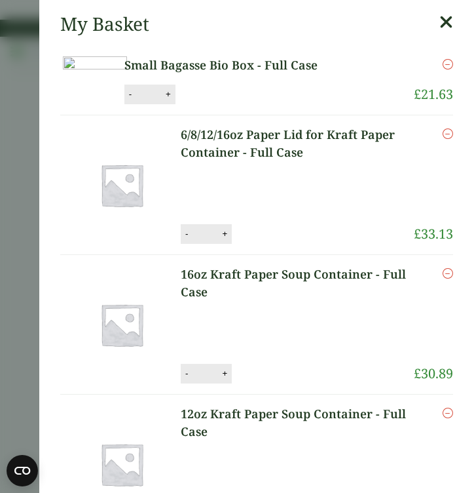
click at [447, 278] on icon "Remove this item" at bounding box center [448, 273] width 10 height 10
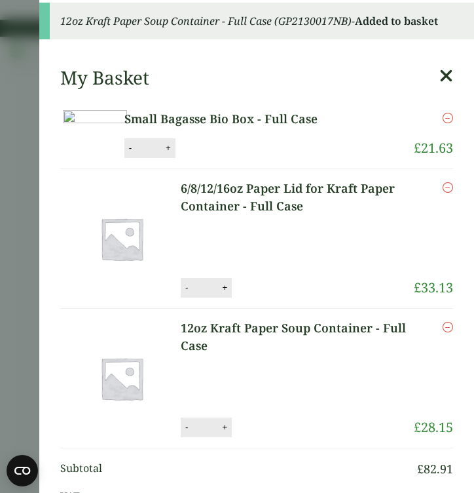
click at [22, 261] on aside "Item removed 12oz Kraft Paper Soup Container - Full Case (GP2130017NB) - Added …" at bounding box center [237, 246] width 474 height 493
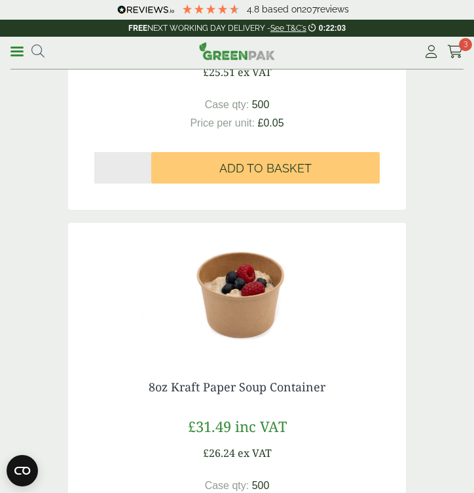
scroll to position [297, 0]
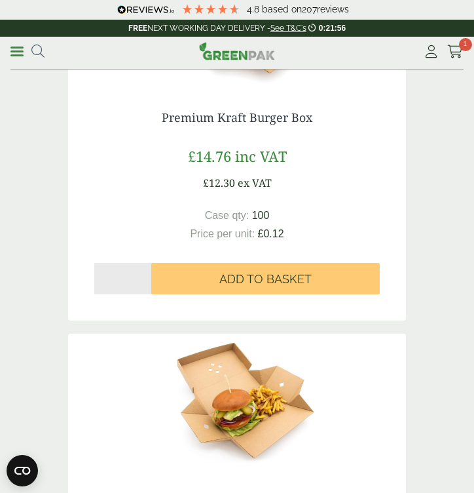
scroll to position [932, 0]
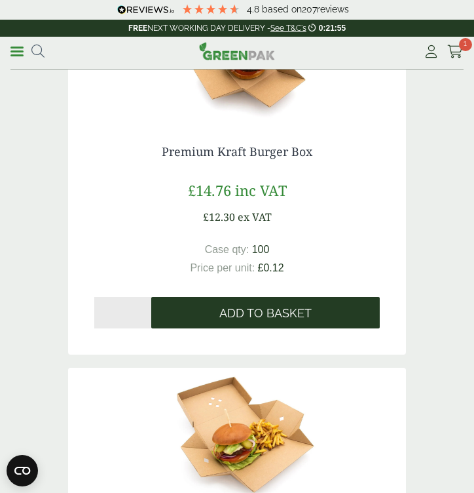
click at [213, 314] on button "Add to Basket" at bounding box center [265, 312] width 229 height 31
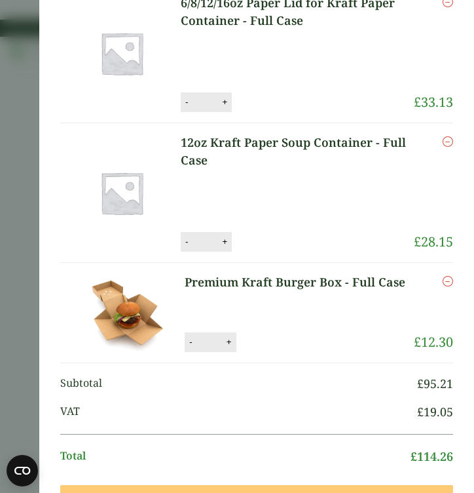
scroll to position [378, 0]
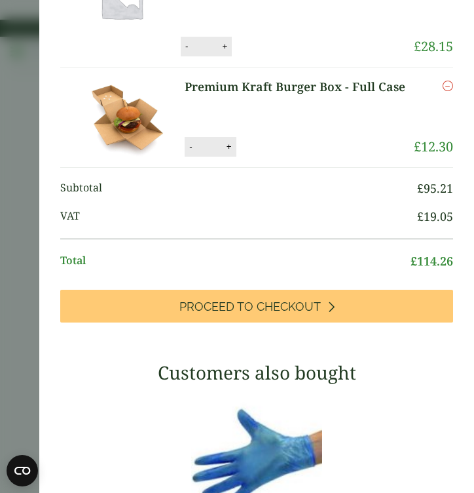
click at [22, 171] on aside "Premium Kraft Burger Box - Full Case (GP2520075) - Added to basket My Basket Sm…" at bounding box center [237, 246] width 474 height 493
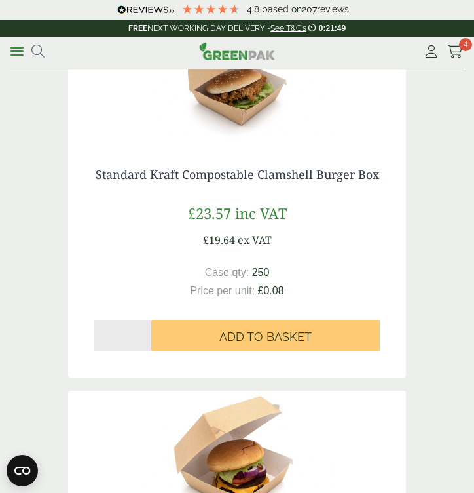
scroll to position [1672, 0]
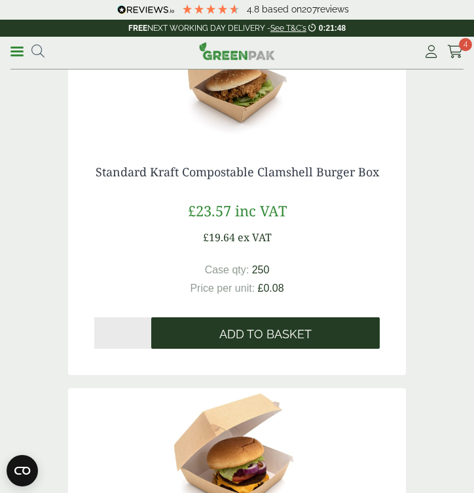
click at [233, 328] on span "Add to Basket" at bounding box center [265, 334] width 92 height 14
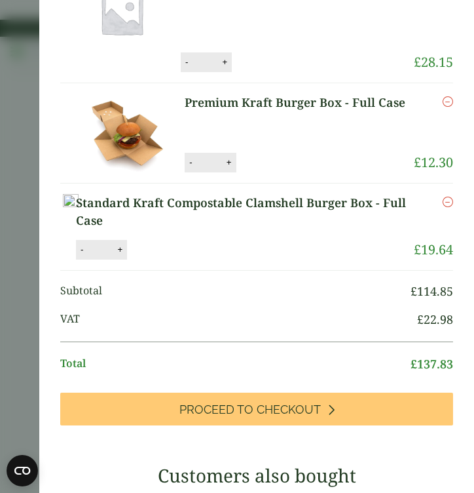
scroll to position [354, 0]
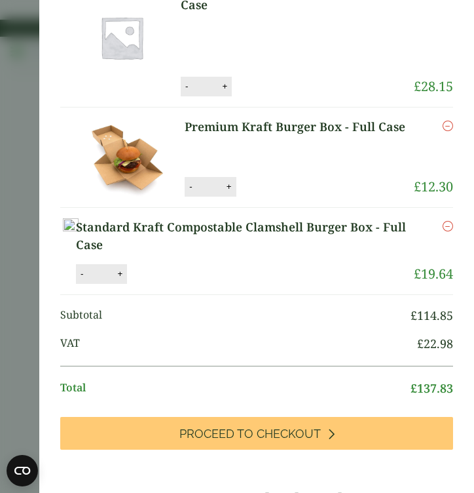
click at [11, 241] on aside "Standard Kraft Compostable Clamshell Burger Box - Full Case (GP5430031) - Added…" at bounding box center [237, 246] width 474 height 493
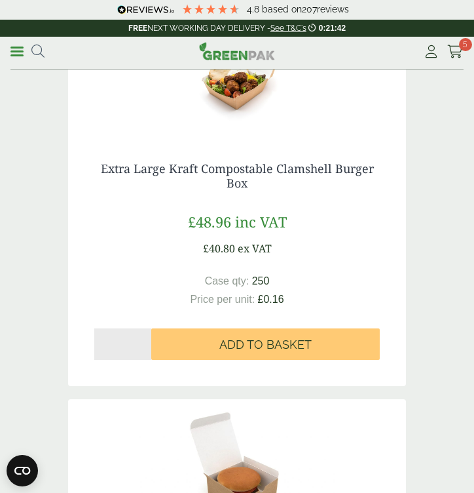
scroll to position [2437, 0]
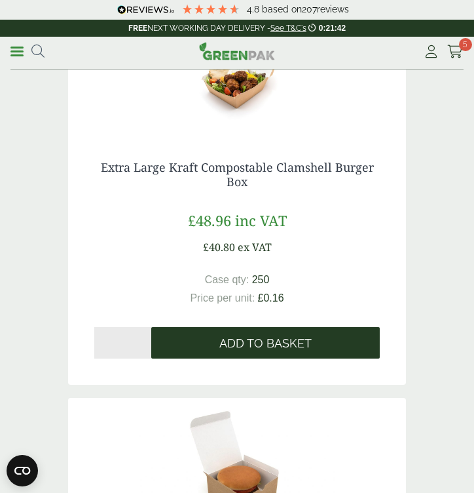
click at [233, 339] on span "Add to Basket" at bounding box center [265, 343] width 92 height 14
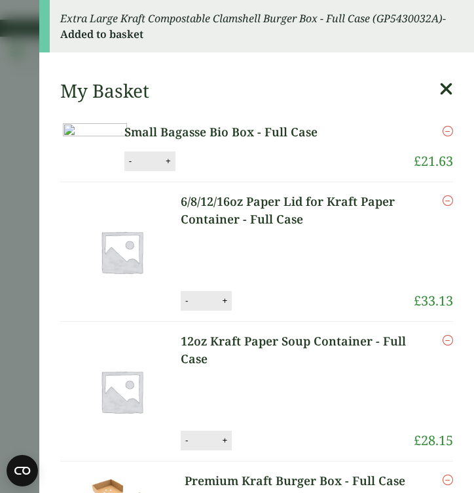
scroll to position [0, 0]
click at [22, 176] on aside "Extra Large Kraft Compostable Clamshell Burger Box - Full Case (GP5430032A) - A…" at bounding box center [237, 246] width 474 height 493
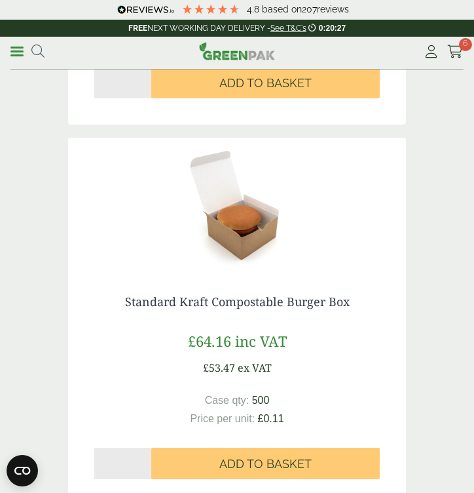
scroll to position [2865, 0]
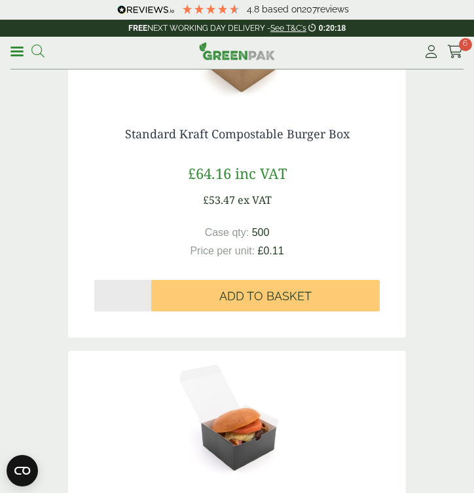
click at [37, 51] on icon at bounding box center [37, 51] width 13 height 13
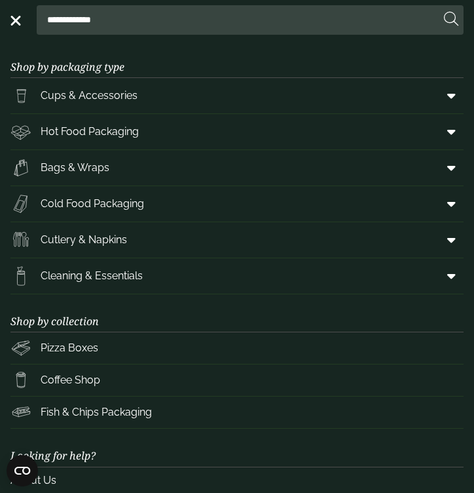
type input "**********"
click at [451, 20] on button at bounding box center [451, 19] width 14 height 17
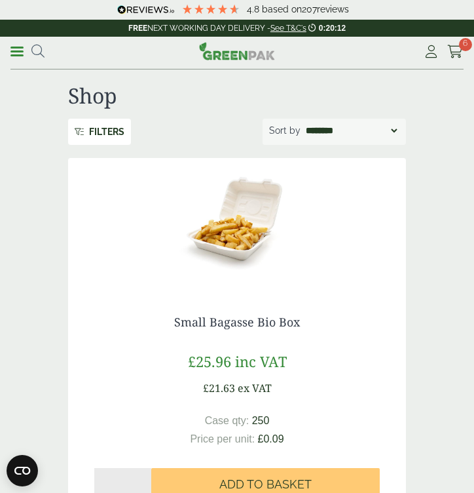
click at [261, 237] on img at bounding box center [237, 223] width 338 height 131
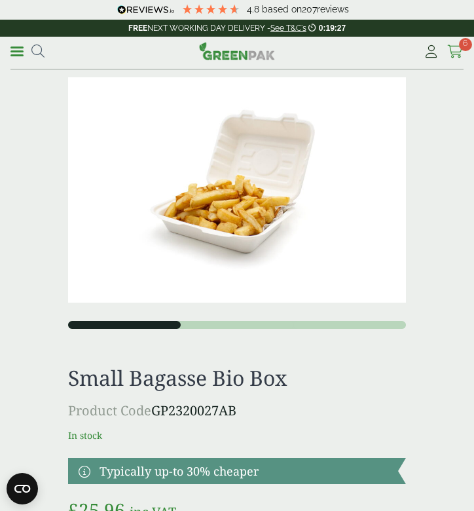
click at [462, 52] on icon at bounding box center [455, 51] width 16 height 13
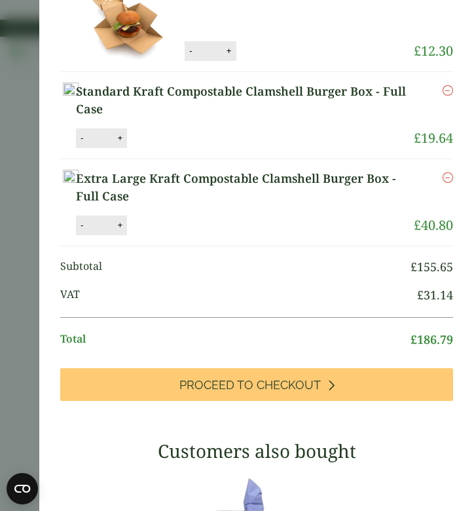
scroll to position [416, 0]
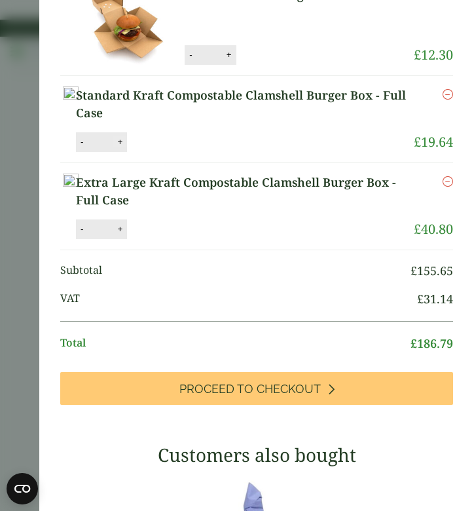
click at [126, 147] on button "+" at bounding box center [119, 141] width 13 height 11
type input "*"
click at [227, 60] on button "+" at bounding box center [229, 54] width 13 height 11
type input "*"
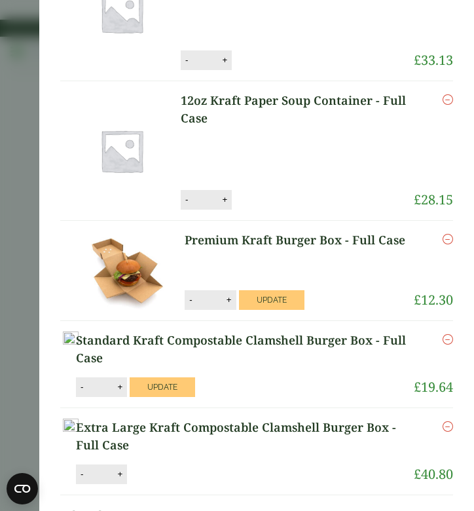
scroll to position [158, 0]
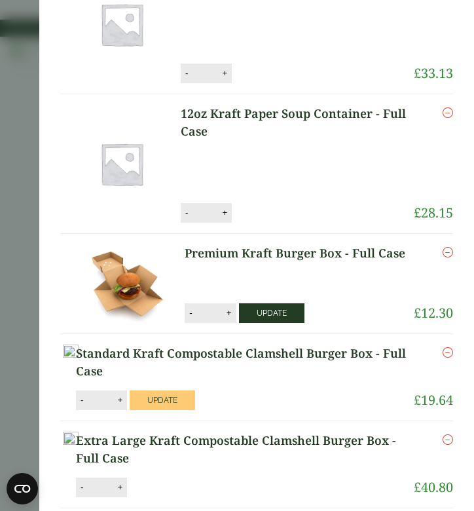
click at [266, 323] on button "Update" at bounding box center [272, 313] width 66 height 20
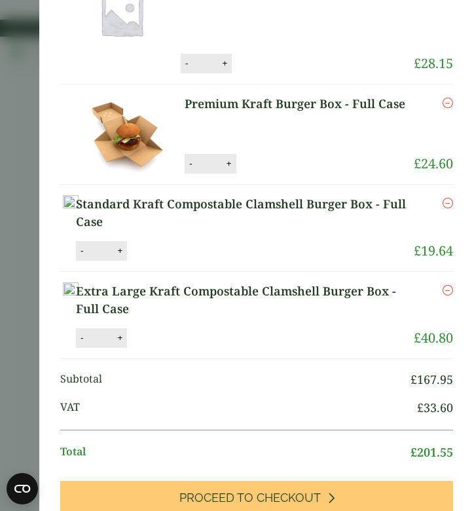
scroll to position [417, 0]
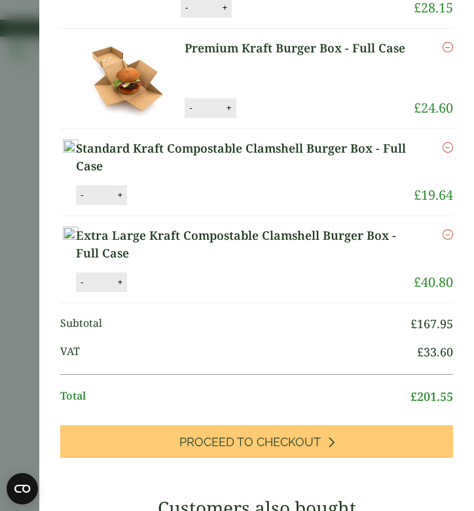
click at [126, 200] on button "+" at bounding box center [119, 194] width 13 height 11
type input "*"
click at [195, 205] on button "Update" at bounding box center [163, 195] width 66 height 20
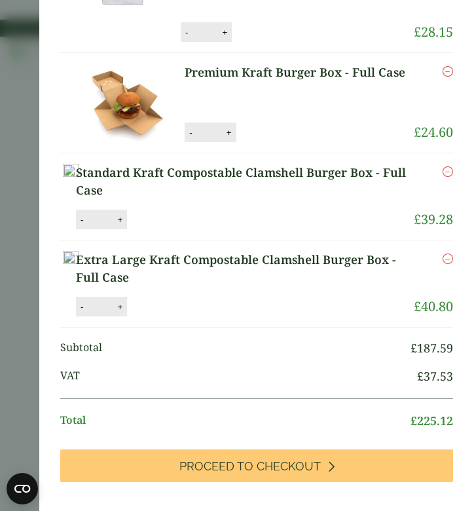
scroll to position [0, 0]
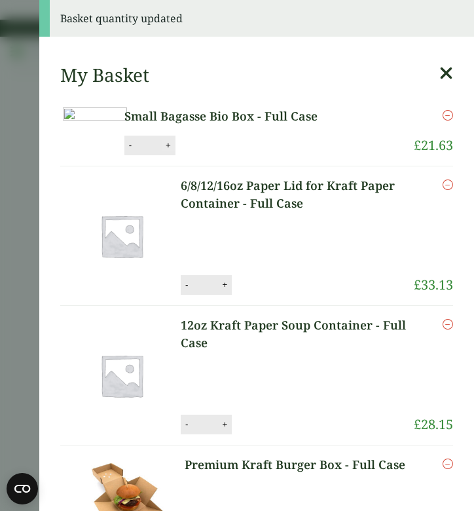
click at [175, 151] on button "+" at bounding box center [168, 145] width 13 height 11
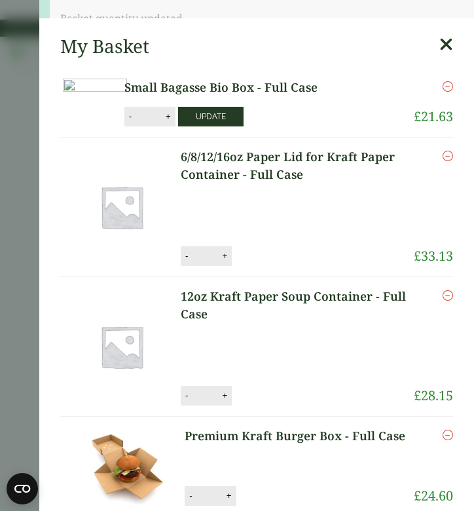
click at [283, 173] on ul "Small Bagasse Bio Box - Full Case Small Bagasse Bio Box - Full Case quantity - …" at bounding box center [256, 379] width 393 height 623
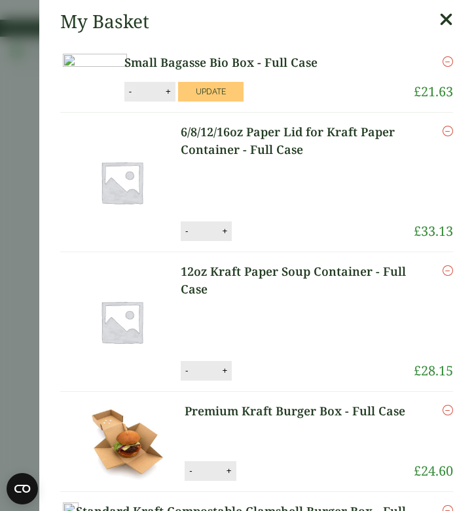
click at [136, 97] on button "-" at bounding box center [130, 91] width 10 height 11
click at [175, 97] on button "+" at bounding box center [168, 91] width 13 height 11
type input "*"
click at [244, 102] on button "Update" at bounding box center [211, 92] width 66 height 20
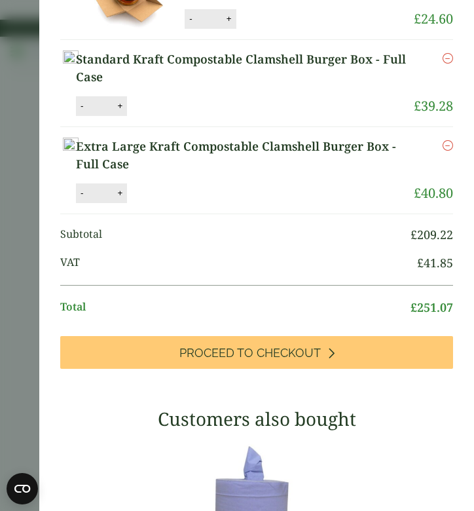
scroll to position [404, 0]
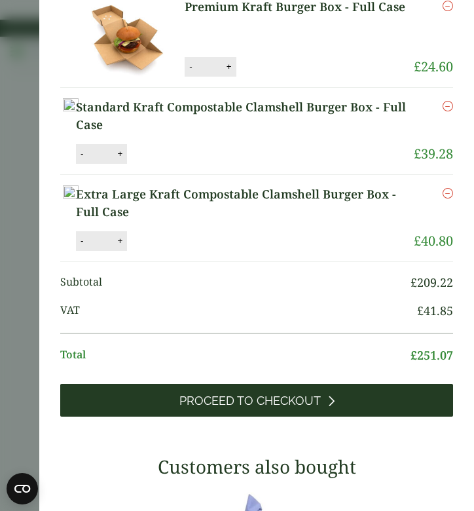
click at [298, 408] on span "Proceed to Checkout" at bounding box center [251, 401] width 142 height 14
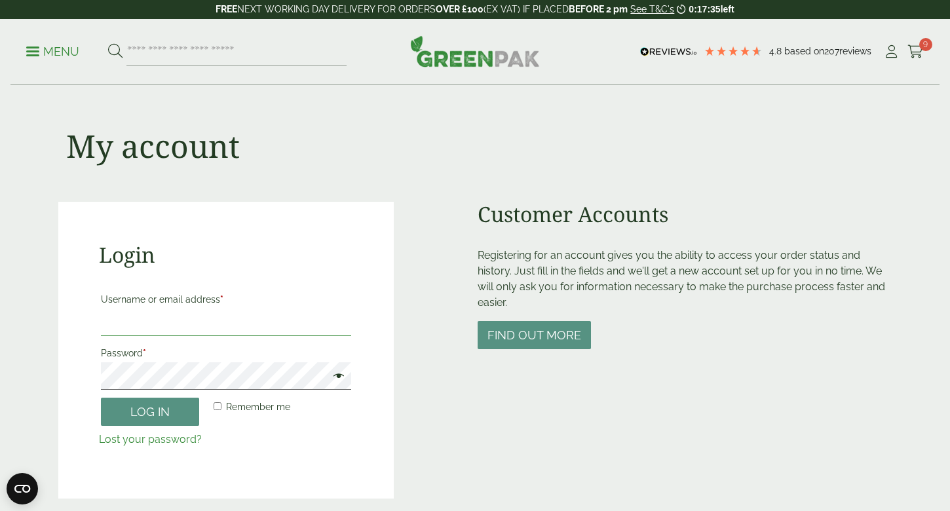
type input "**********"
click at [150, 411] on button "Log in" at bounding box center [150, 412] width 98 height 28
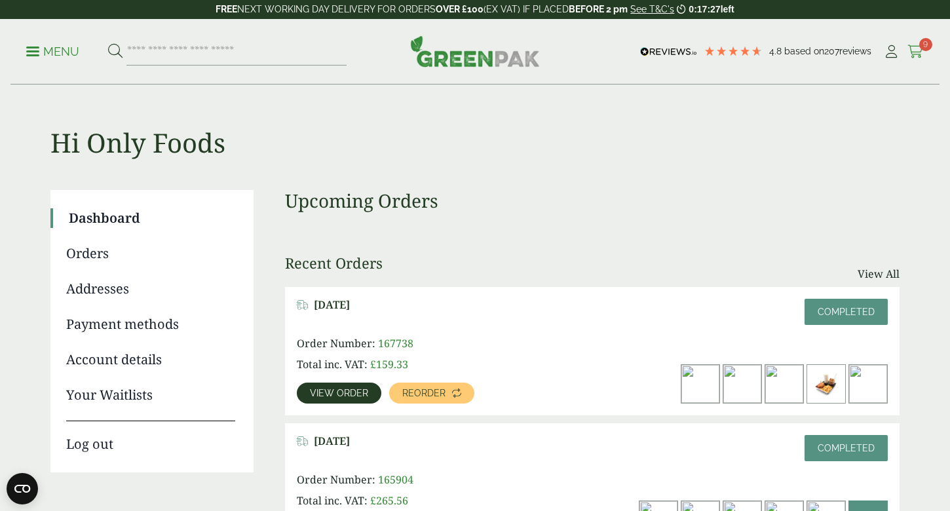
click at [922, 53] on icon at bounding box center [915, 51] width 16 height 13
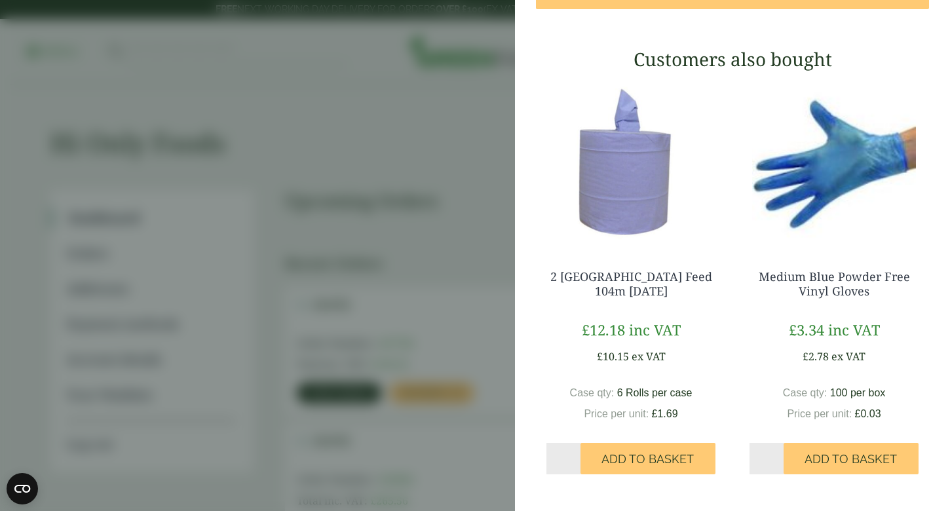
scroll to position [874, 0]
click at [459, 136] on aside "My Basket Small Bagasse Bio Box - Full Case Small Bagasse Bio Box - Full Case q…" at bounding box center [475, 255] width 950 height 511
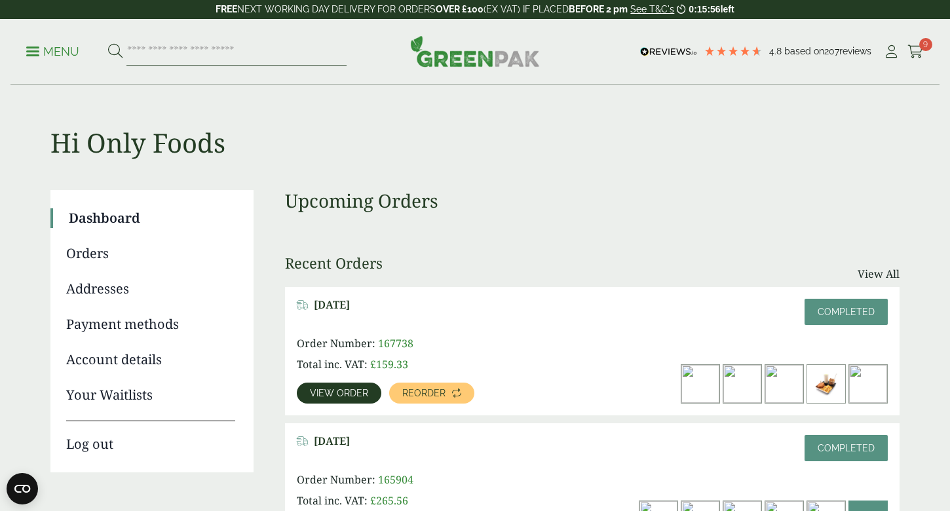
click at [212, 51] on input "search" at bounding box center [236, 52] width 220 height 28
paste input "*********"
type input "*********"
click at [115, 51] on button at bounding box center [115, 51] width 14 height 17
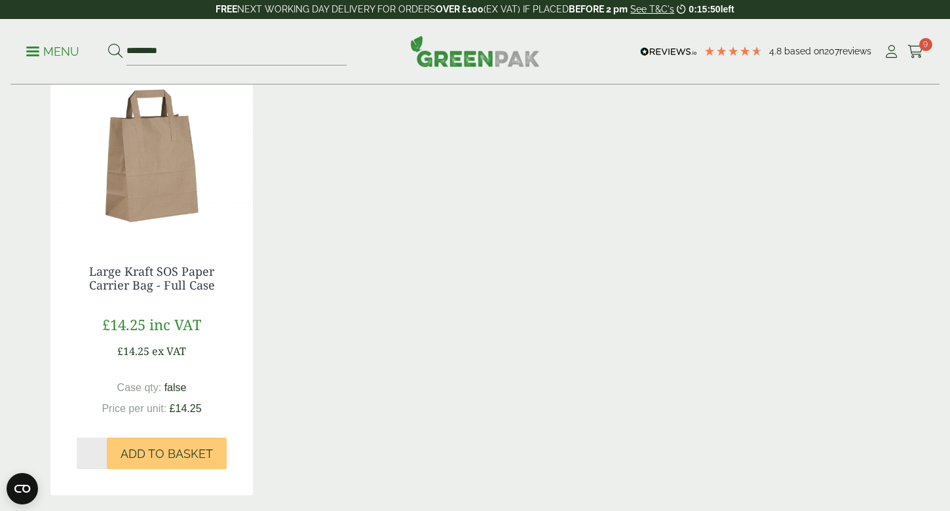
scroll to position [233, 0]
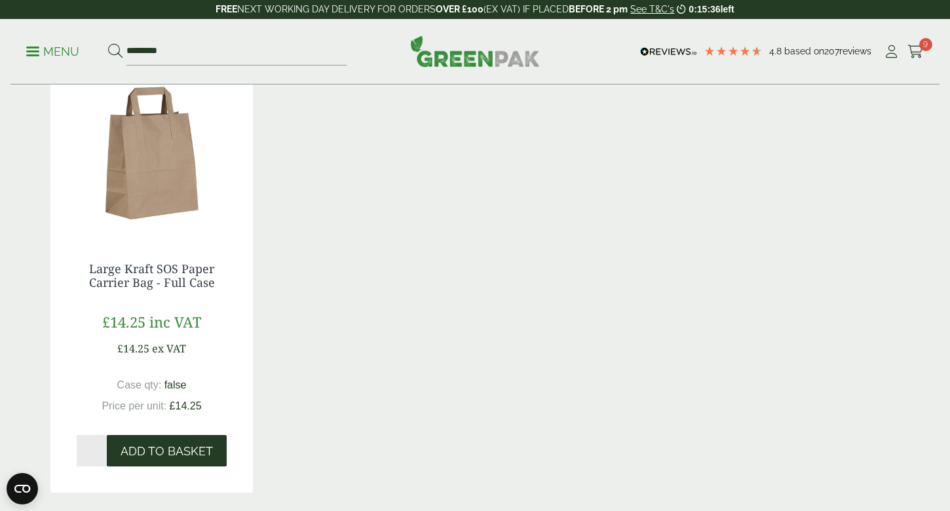
click at [158, 455] on span "Add to Basket" at bounding box center [167, 451] width 92 height 14
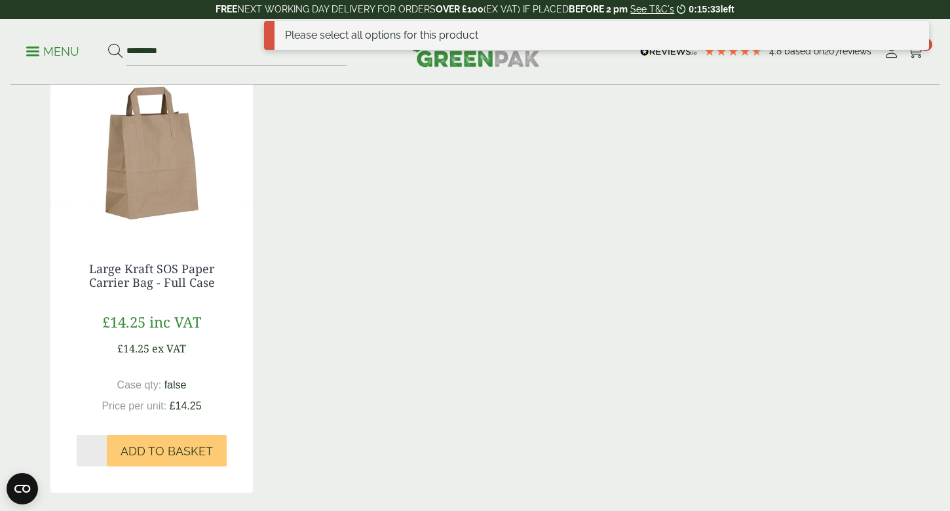
click at [149, 172] on img at bounding box center [151, 154] width 202 height 164
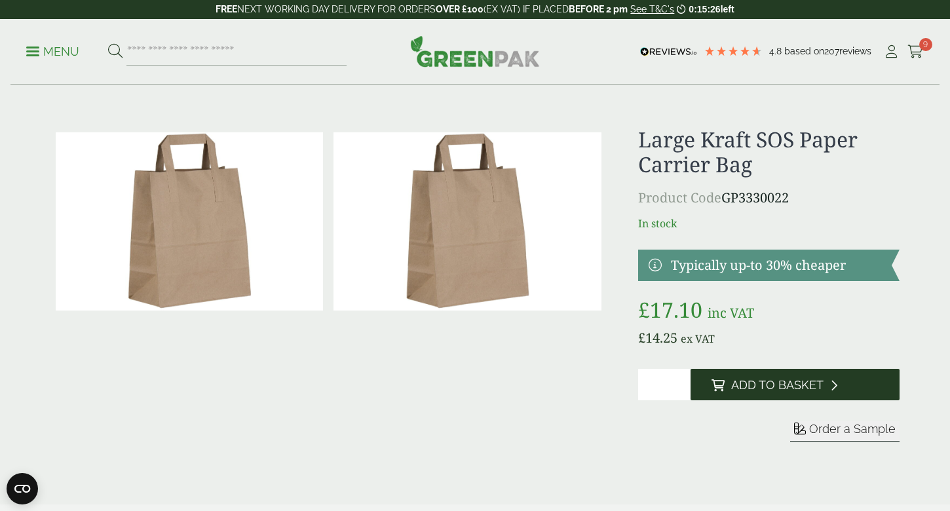
click at [732, 382] on span "Add to Basket" at bounding box center [777, 385] width 92 height 14
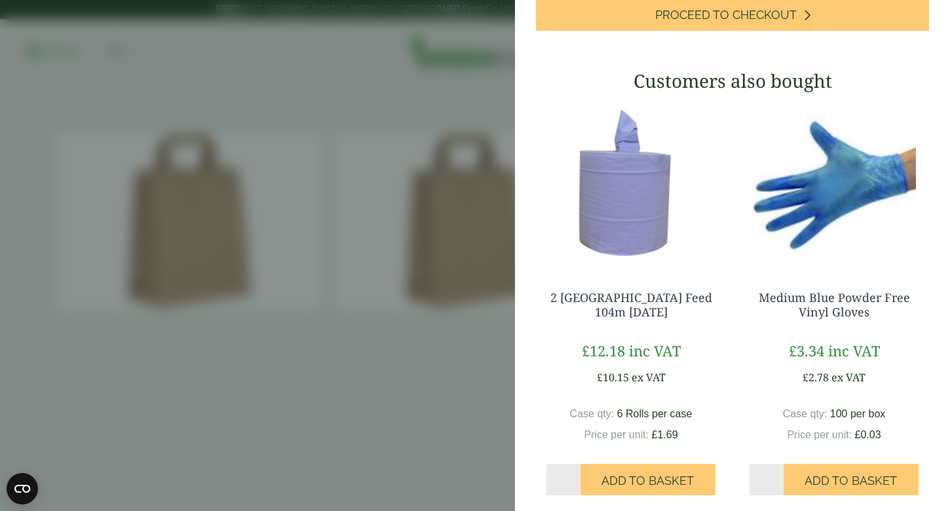
scroll to position [718, 0]
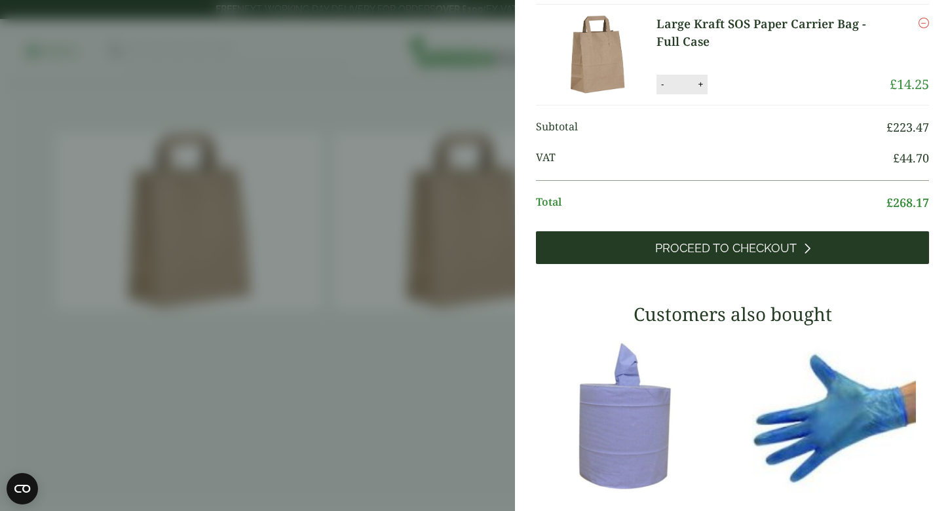
click at [773, 264] on link "Proceed to Checkout" at bounding box center [732, 247] width 393 height 33
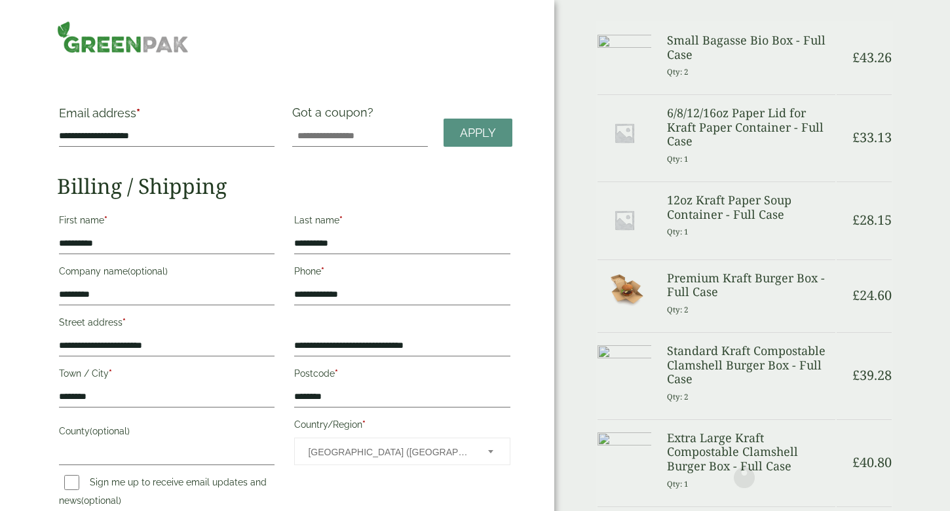
select select "**"
